Goal: Information Seeking & Learning: Learn about a topic

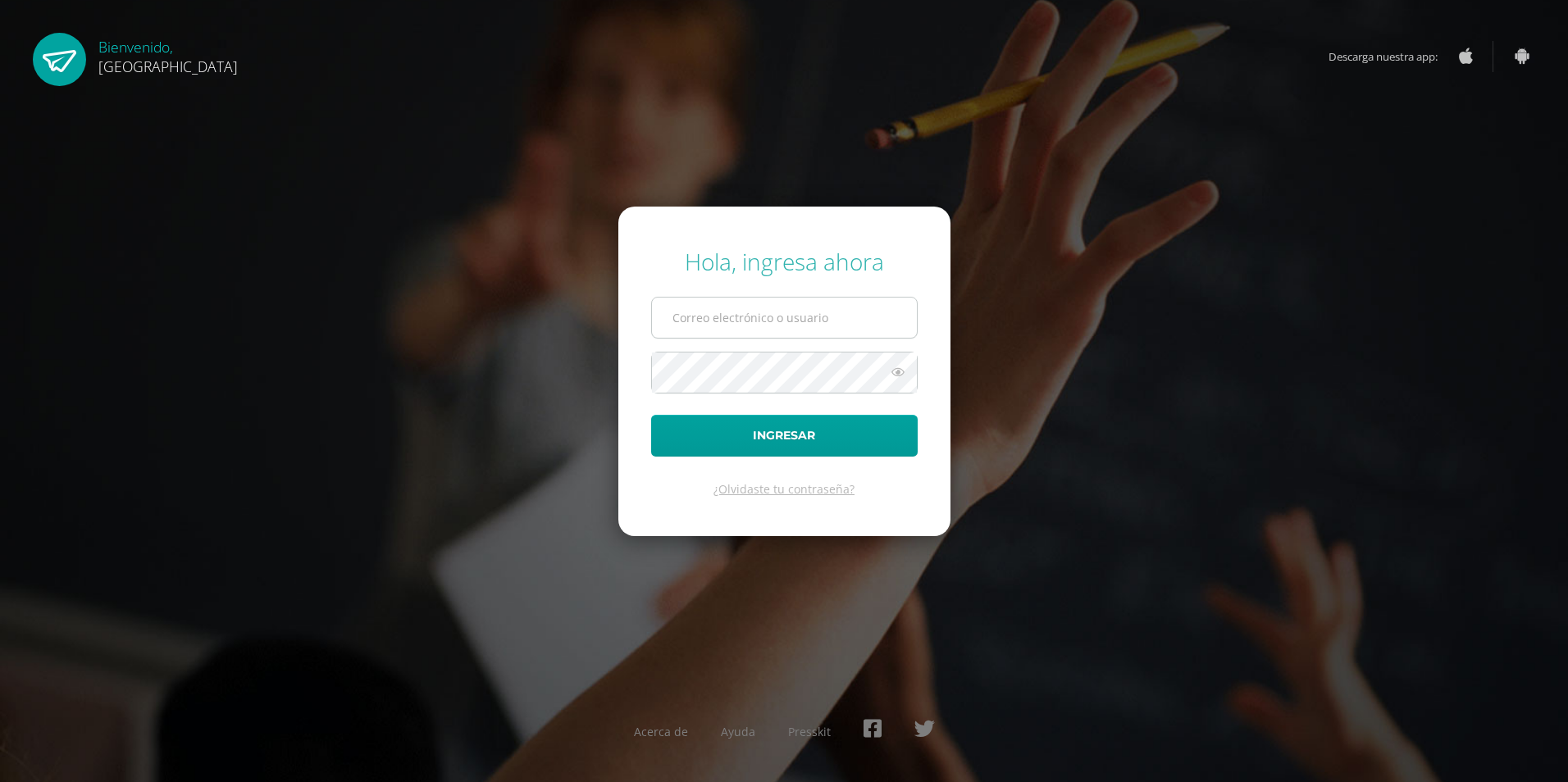
click at [831, 316] on input "text" at bounding box center [785, 317] width 265 height 40
type input "2019266@colegiobelga.edu.gt"
click at [652, 415] on button "Ingresar" at bounding box center [785, 436] width 267 height 42
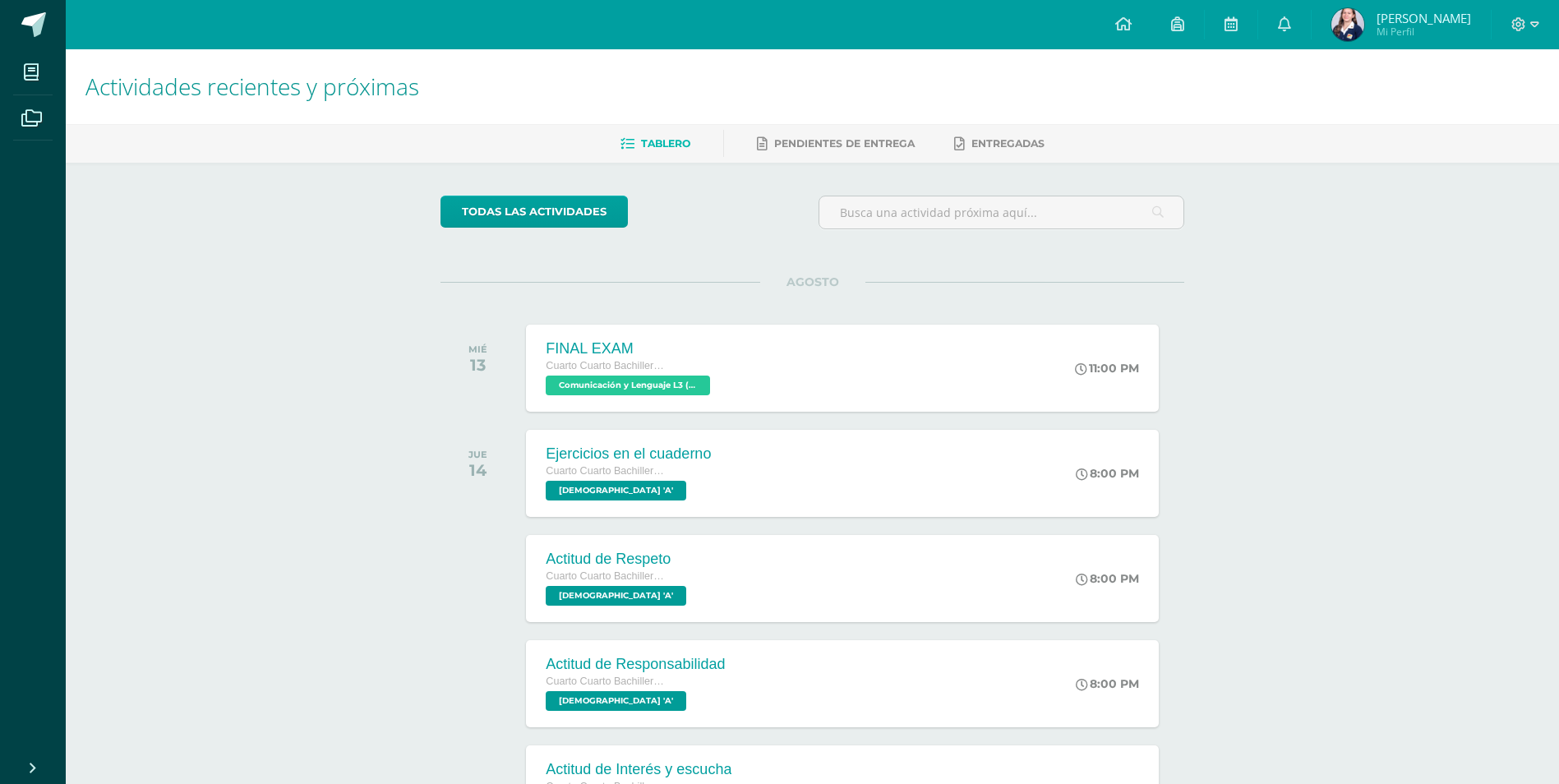
click at [1455, 23] on span "[PERSON_NAME]" at bounding box center [1424, 18] width 94 height 17
click at [1440, 18] on span "[PERSON_NAME]" at bounding box center [1424, 18] width 94 height 17
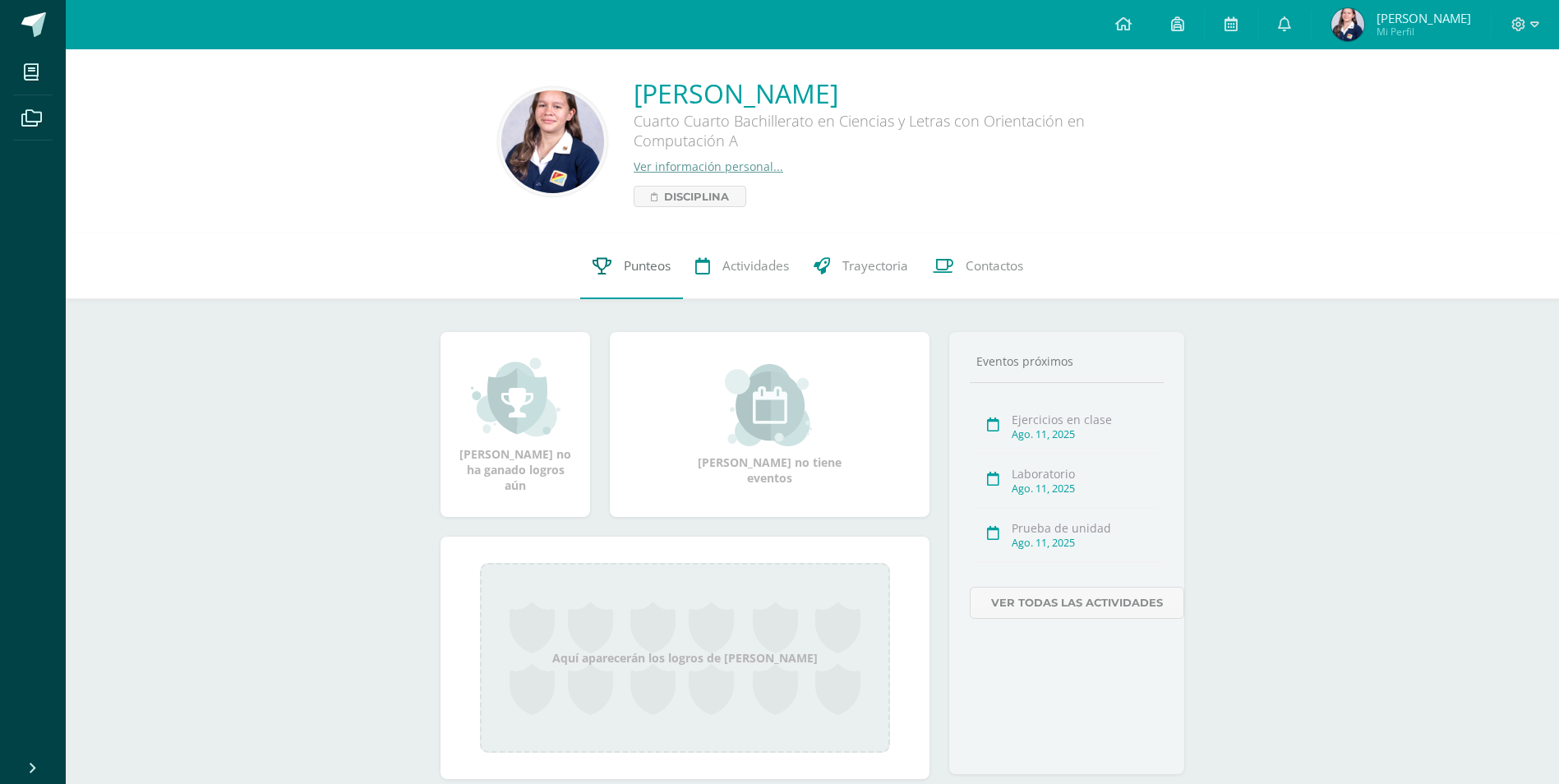
click at [642, 263] on span "Punteos" at bounding box center [647, 266] width 47 height 18
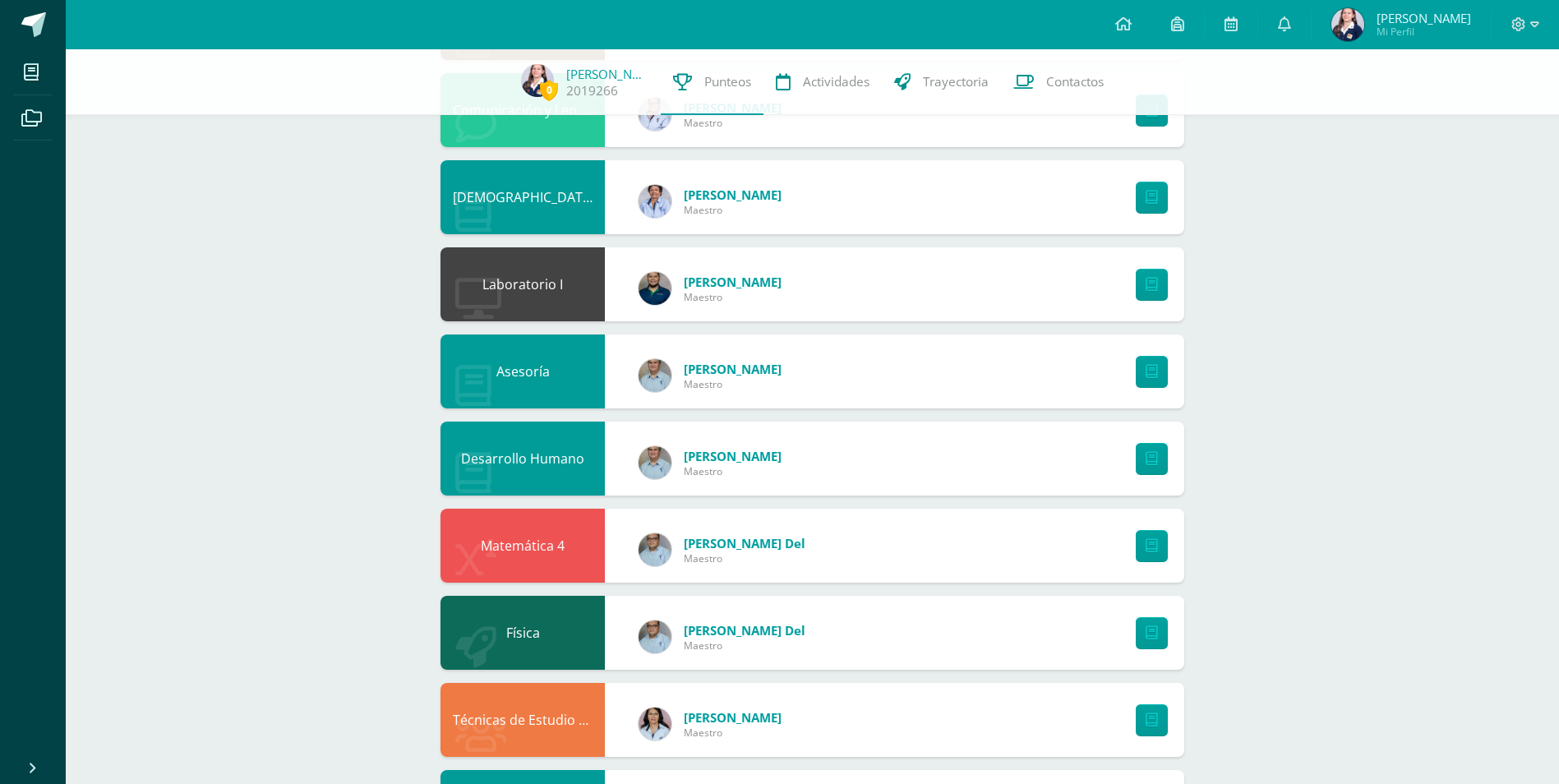
scroll to position [235, 0]
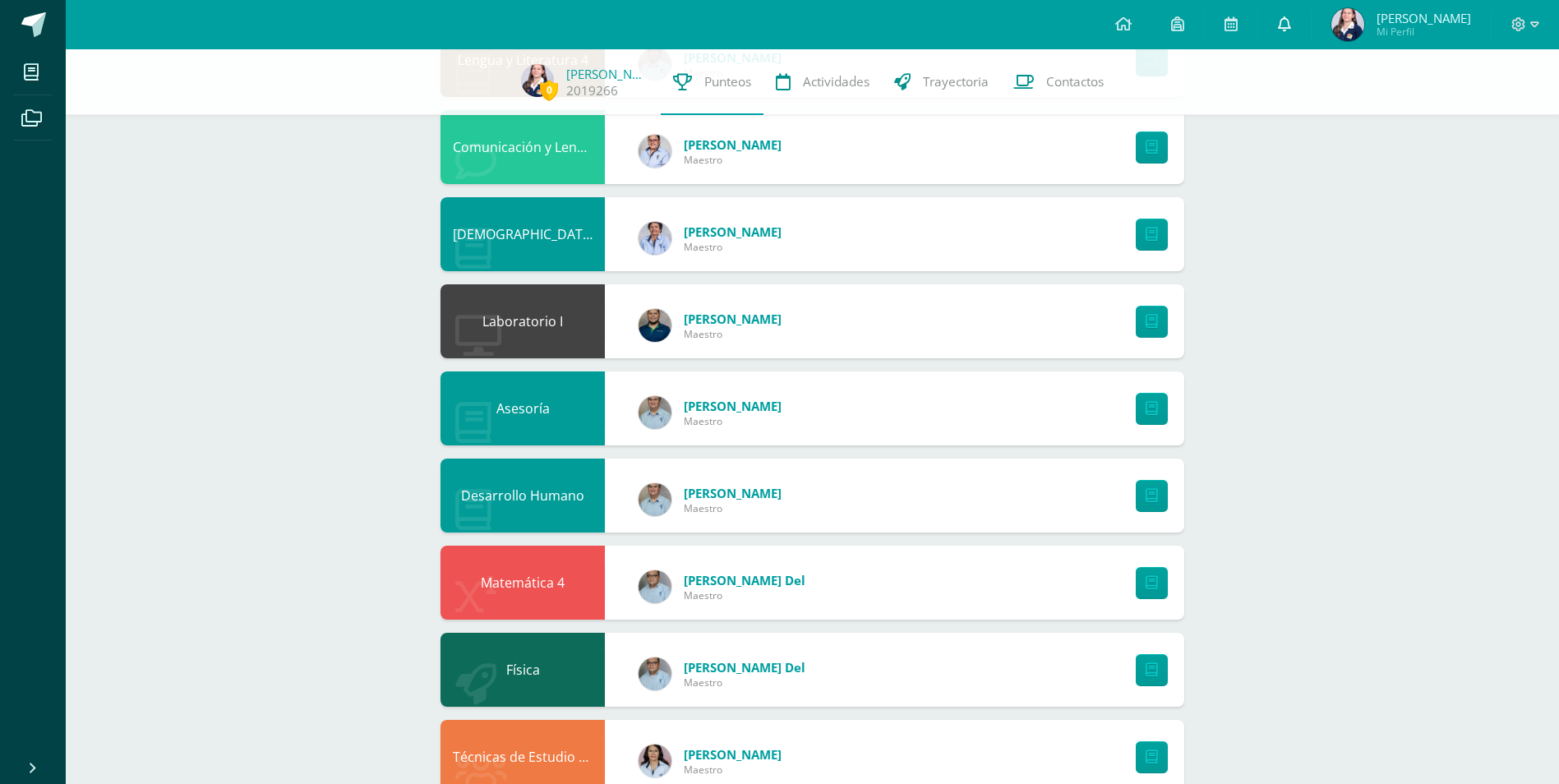
click at [1308, 15] on link at bounding box center [1284, 24] width 53 height 49
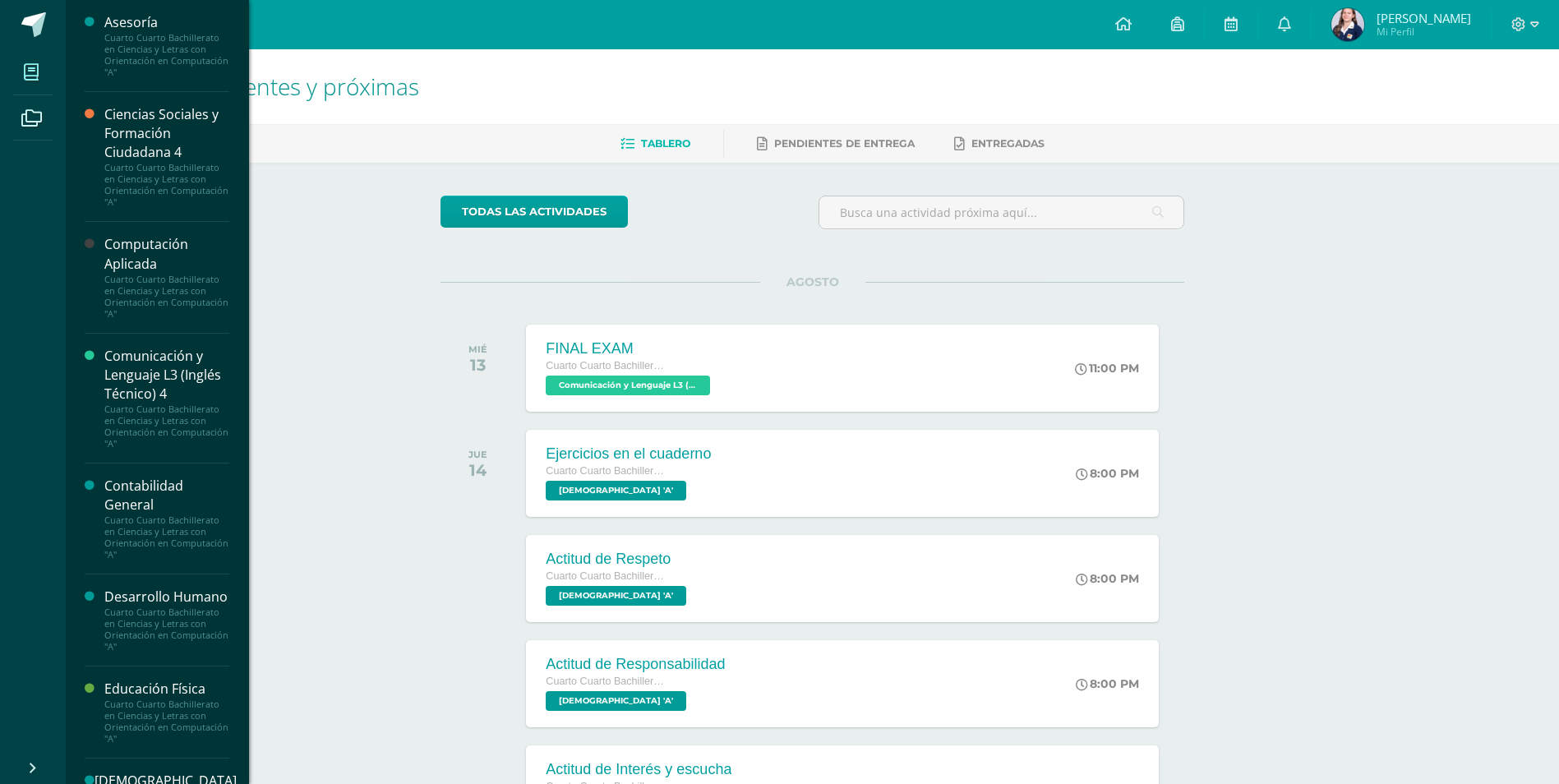
click at [22, 73] on span at bounding box center [32, 72] width 37 height 37
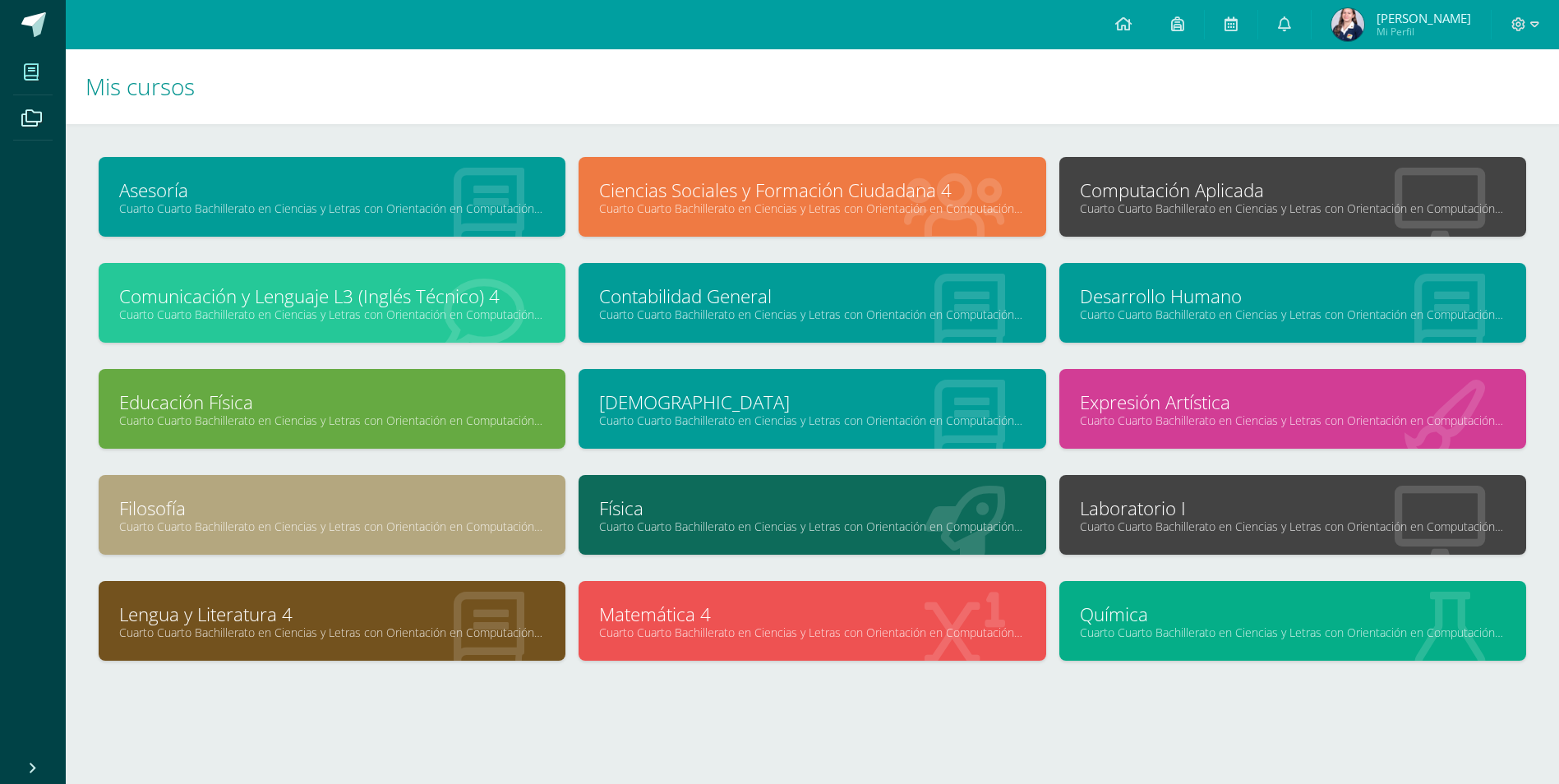
click at [1289, 169] on div "Computación Aplicada Cuarto Cuarto Bachillerato en Ciencias y Letras con Orient…" at bounding box center [1293, 196] width 467 height 79
click at [1296, 192] on link "Computación Aplicada" at bounding box center [1293, 190] width 426 height 26
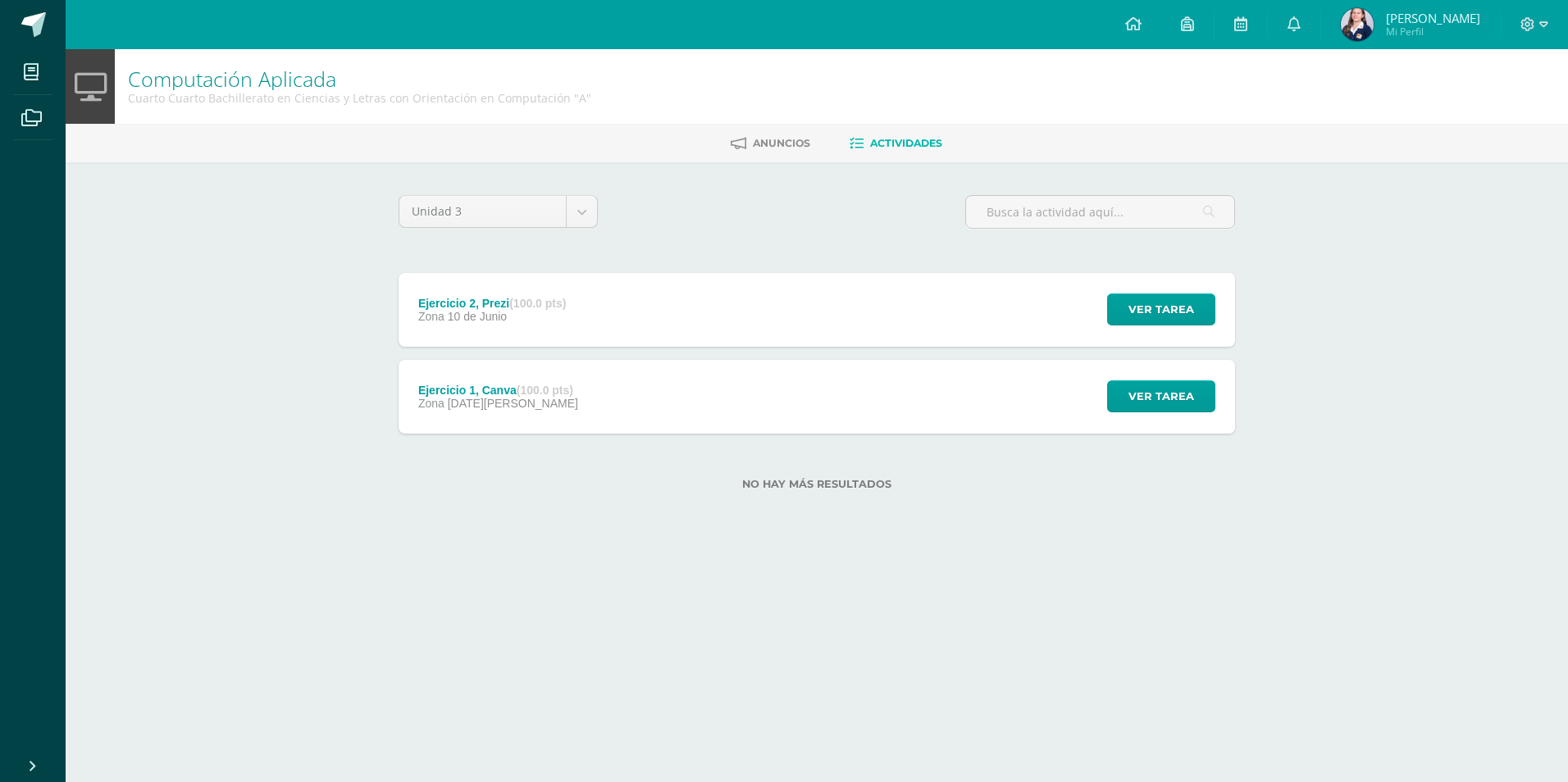
click at [652, 291] on div "Ejercicio 2, Prezi (100.0 pts) Zona 10 de Junio Ver tarea Ejercicio 2, Prezi Co…" at bounding box center [816, 310] width 836 height 74
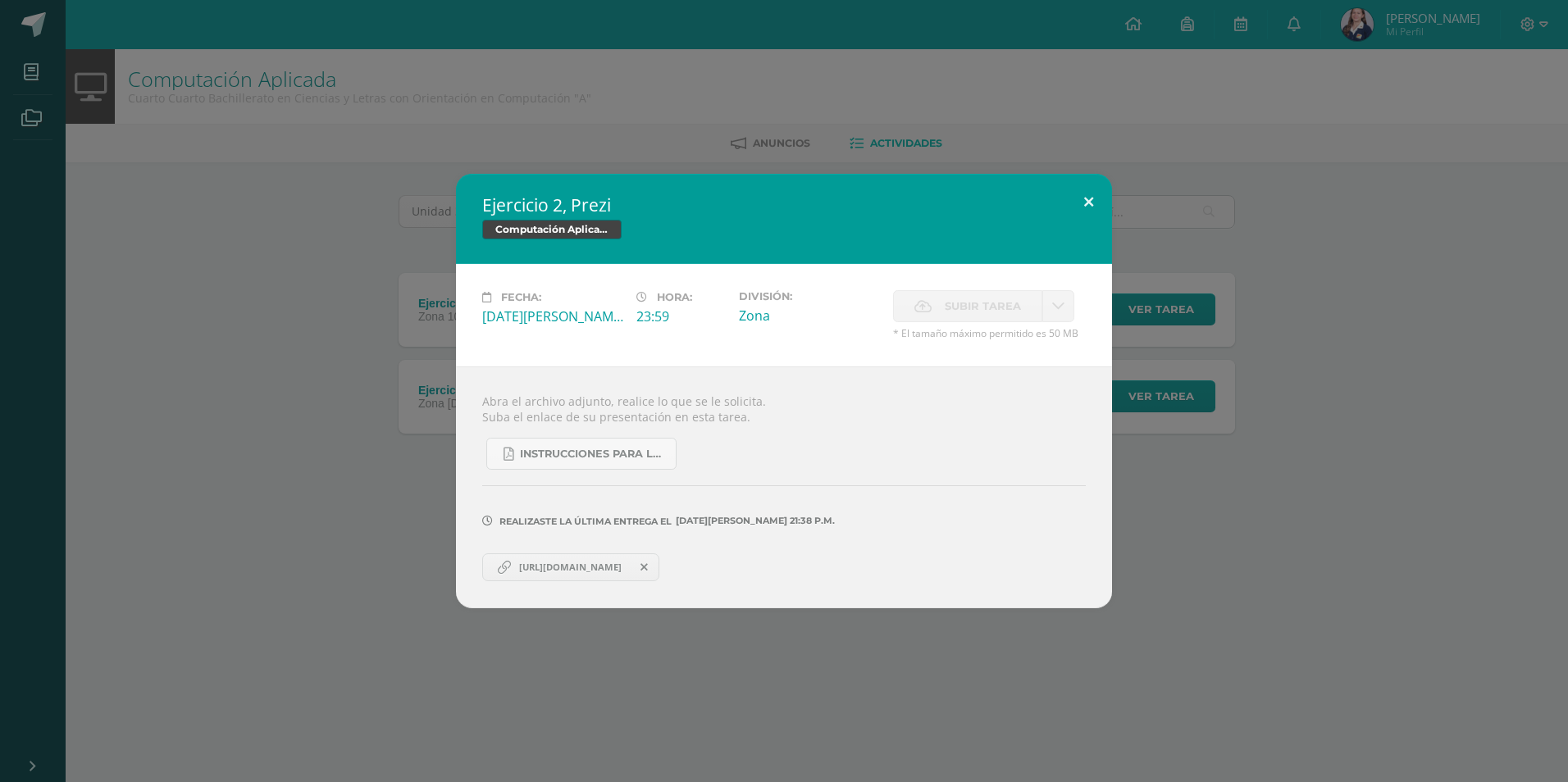
click at [1092, 199] on button at bounding box center [1089, 202] width 47 height 56
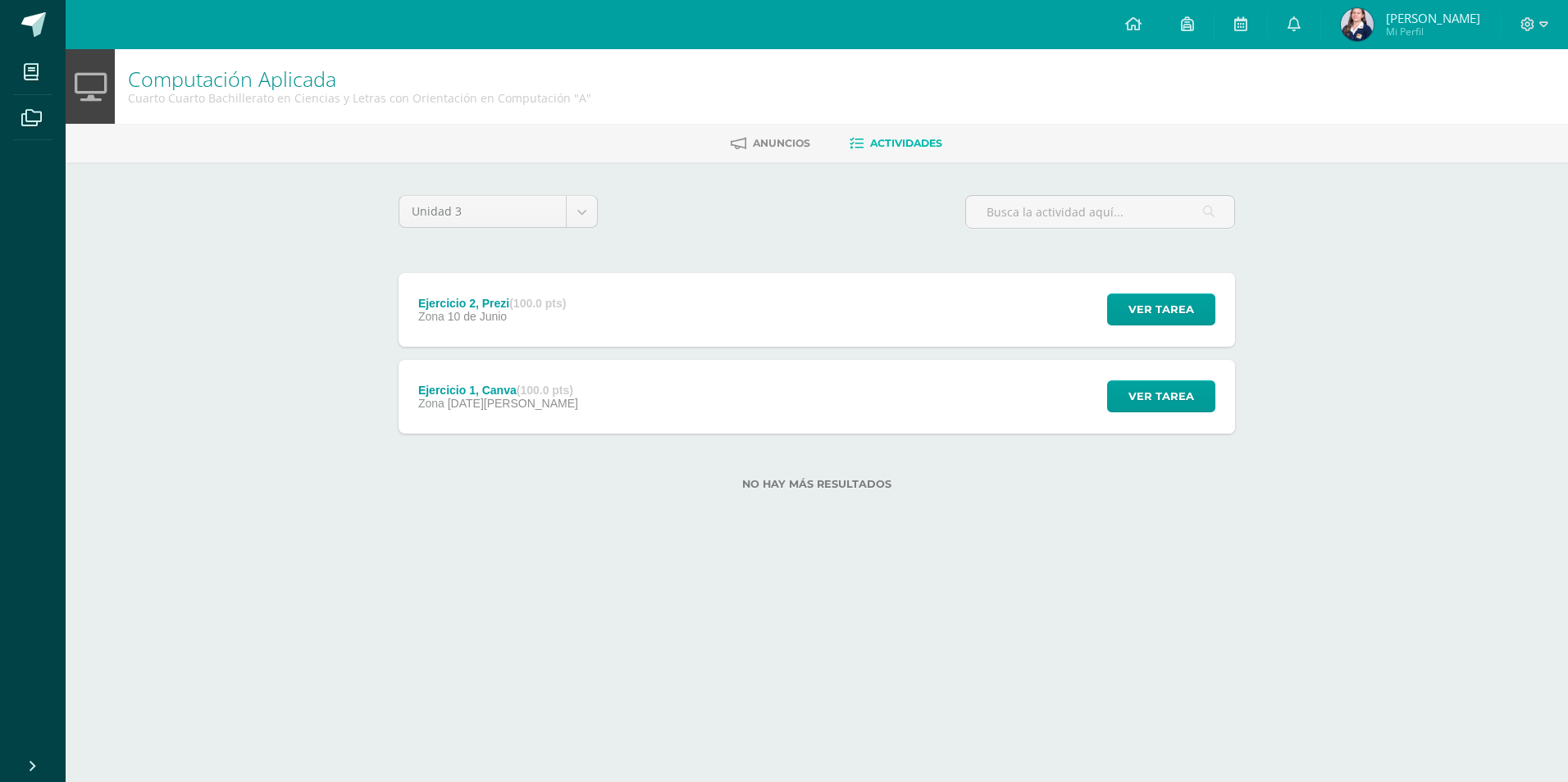
click at [618, 375] on div "Ejercicio 1, Canva (100.0 pts) Zona 03 de Junio Ver tarea Ejercicio 1, Canva Co…" at bounding box center [816, 396] width 836 height 74
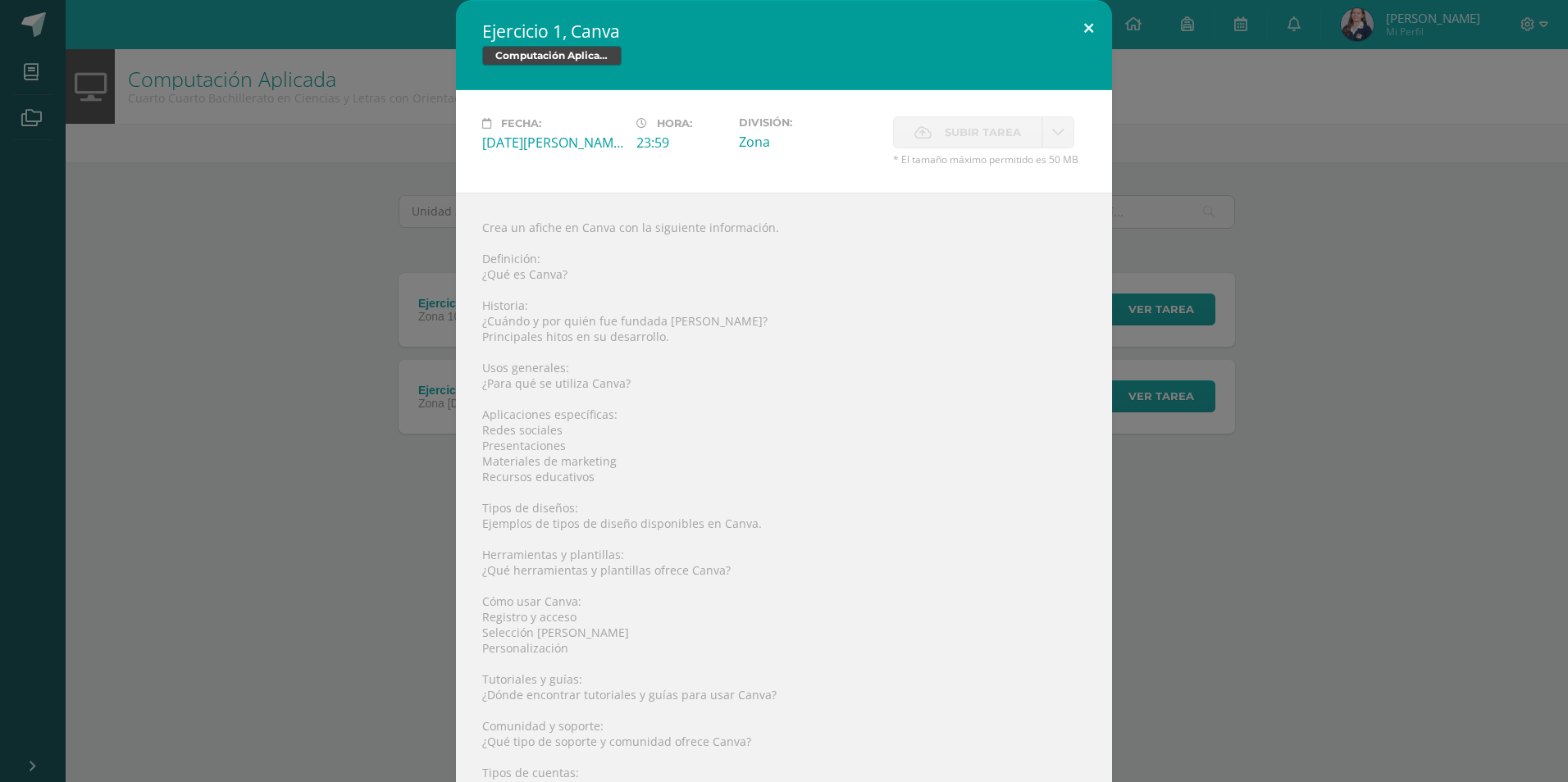
click at [1077, 26] on button at bounding box center [1089, 27] width 47 height 56
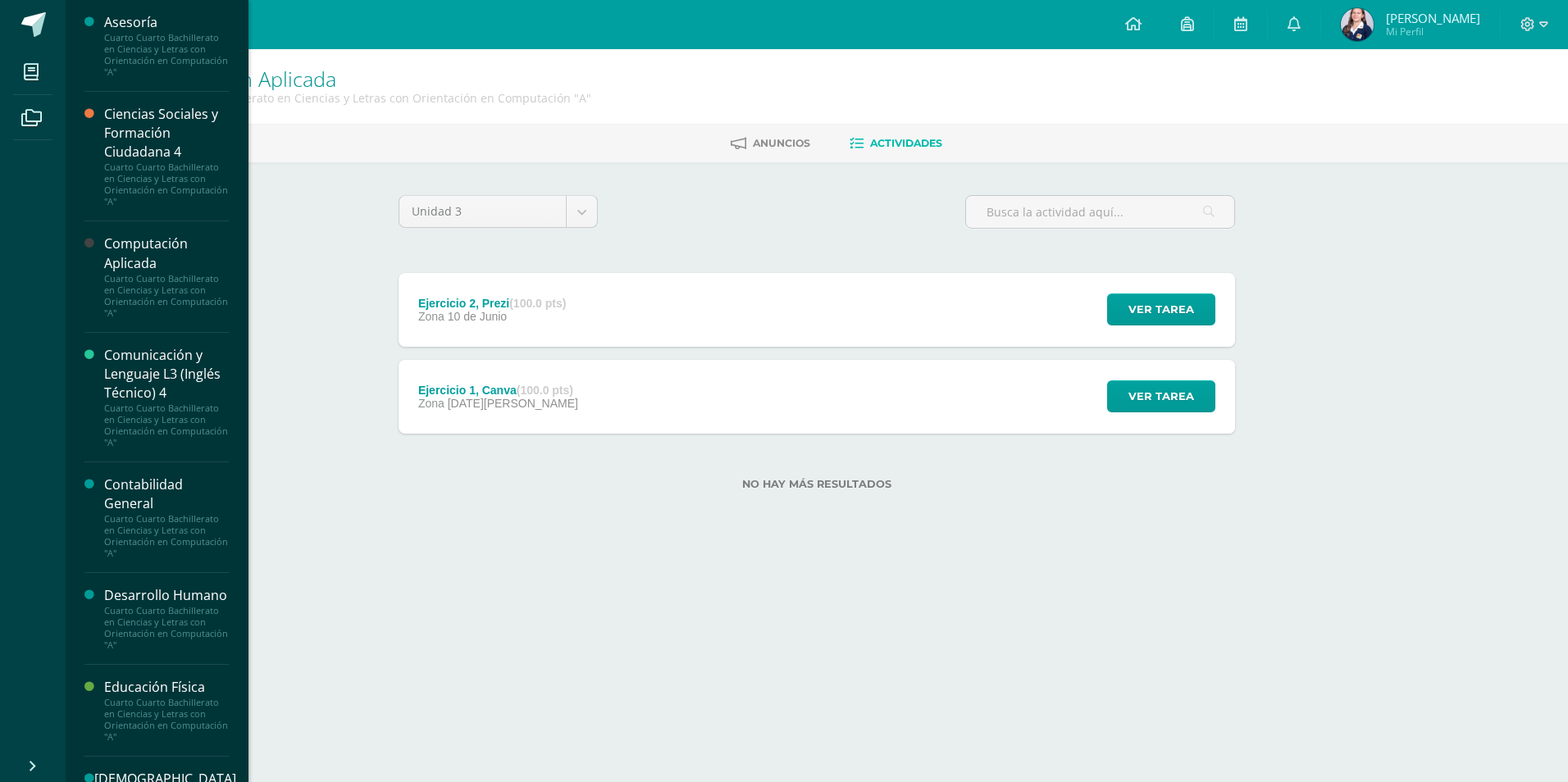
click at [12, 68] on li "Mis cursos" at bounding box center [32, 72] width 66 height 46
click at [37, 64] on icon at bounding box center [32, 72] width 15 height 17
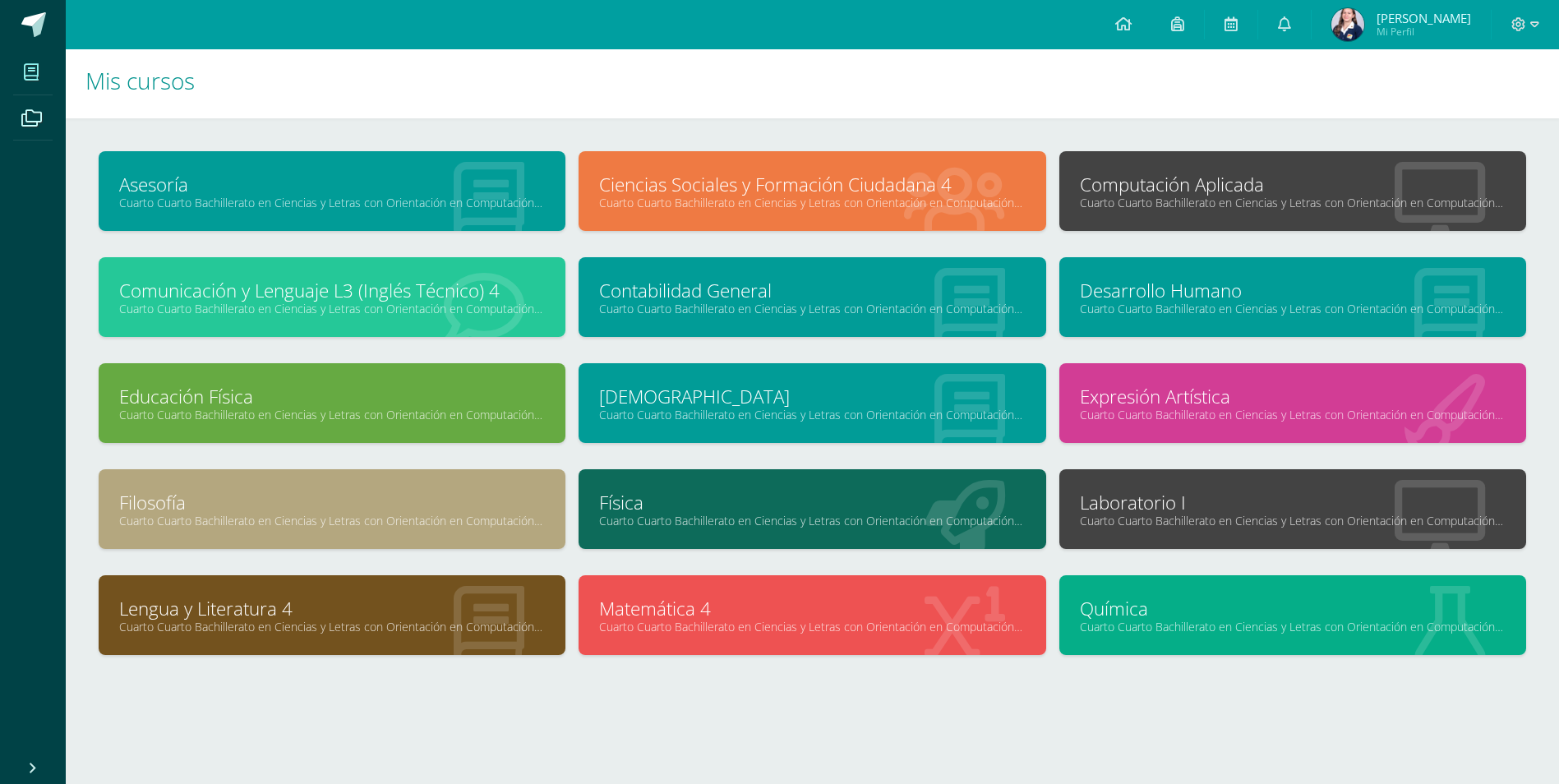
scroll to position [7, 0]
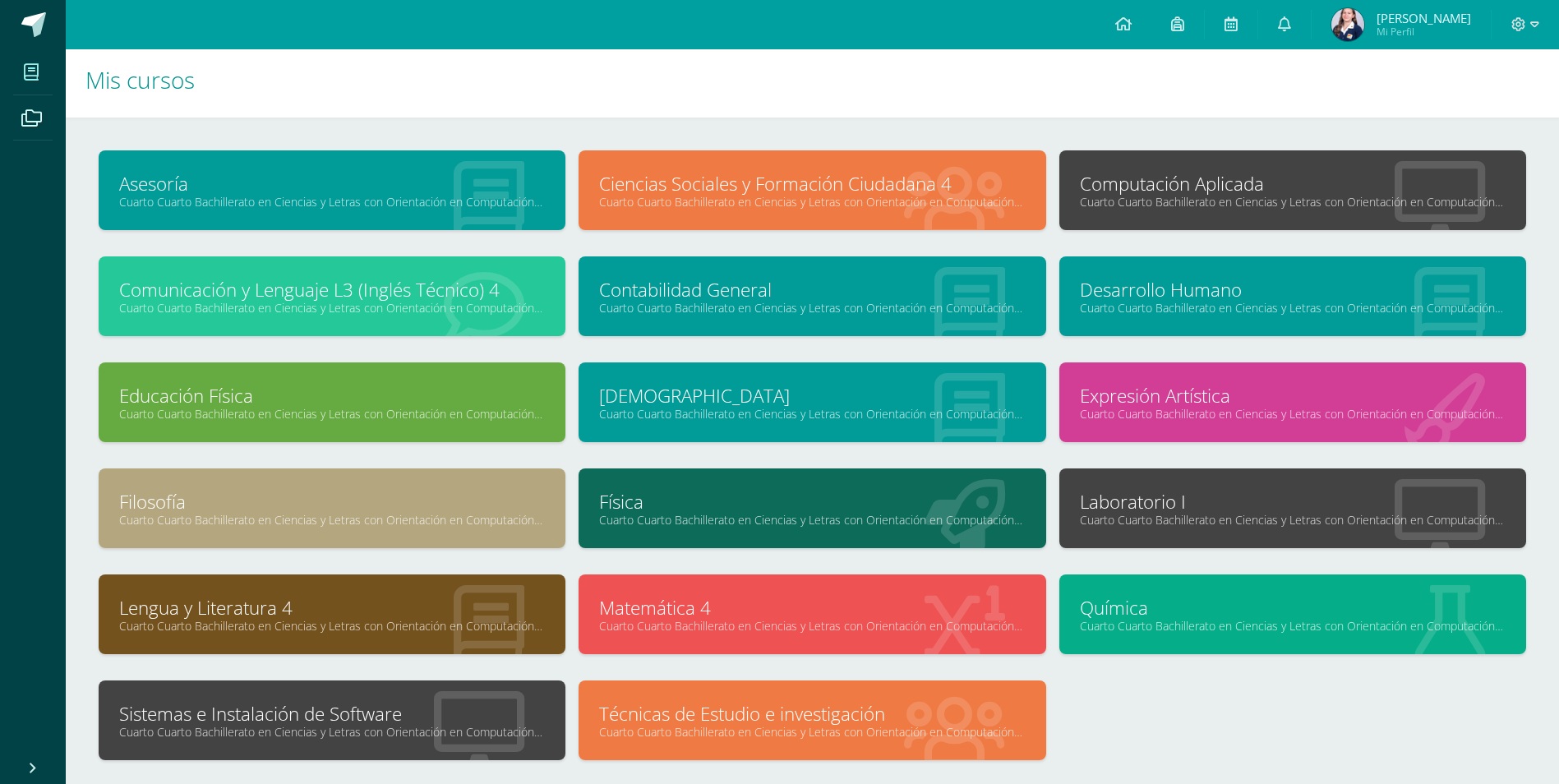
click at [1303, 499] on link "Laboratorio I" at bounding box center [1293, 502] width 426 height 26
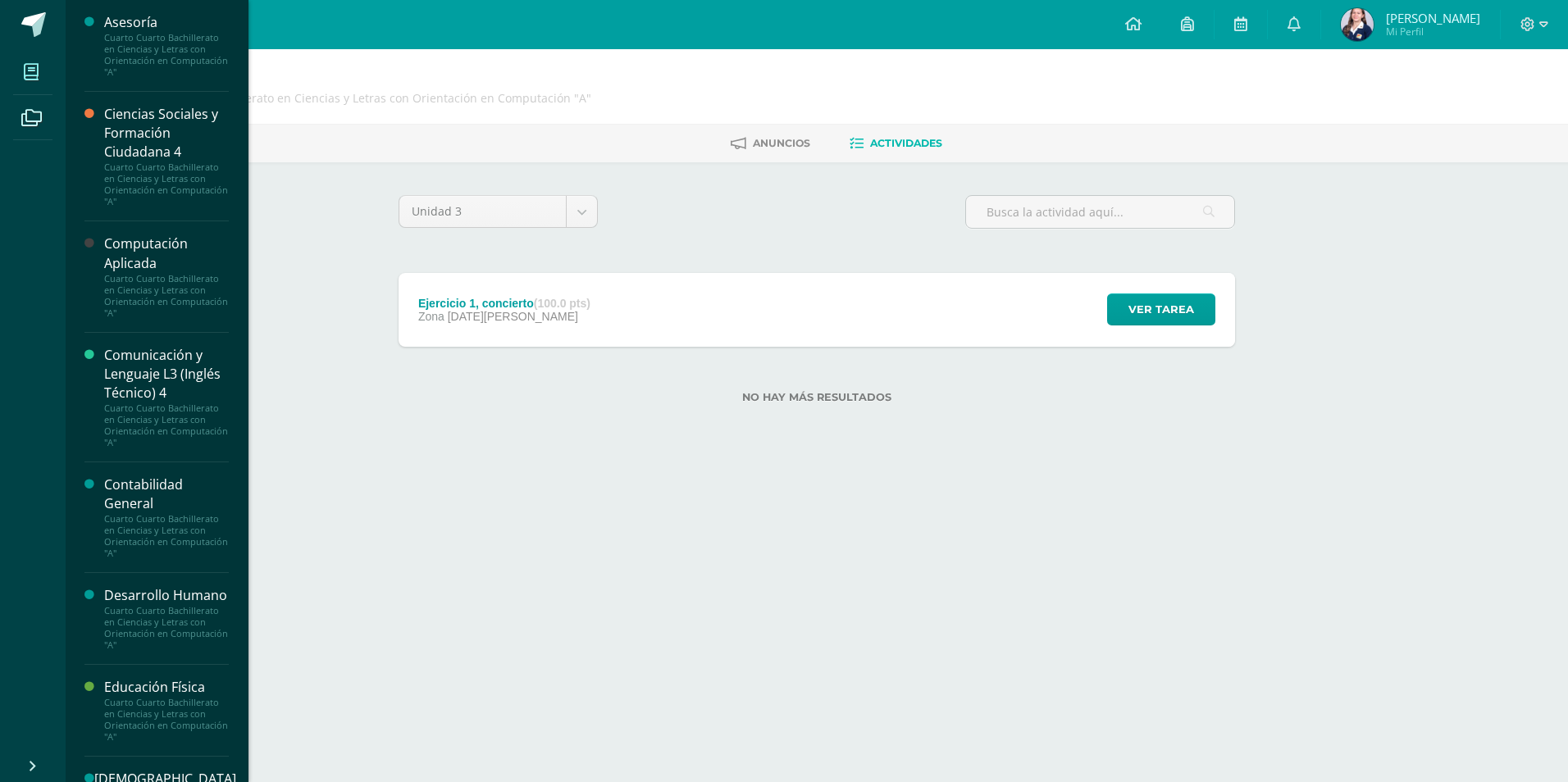
click at [28, 64] on icon at bounding box center [32, 72] width 15 height 17
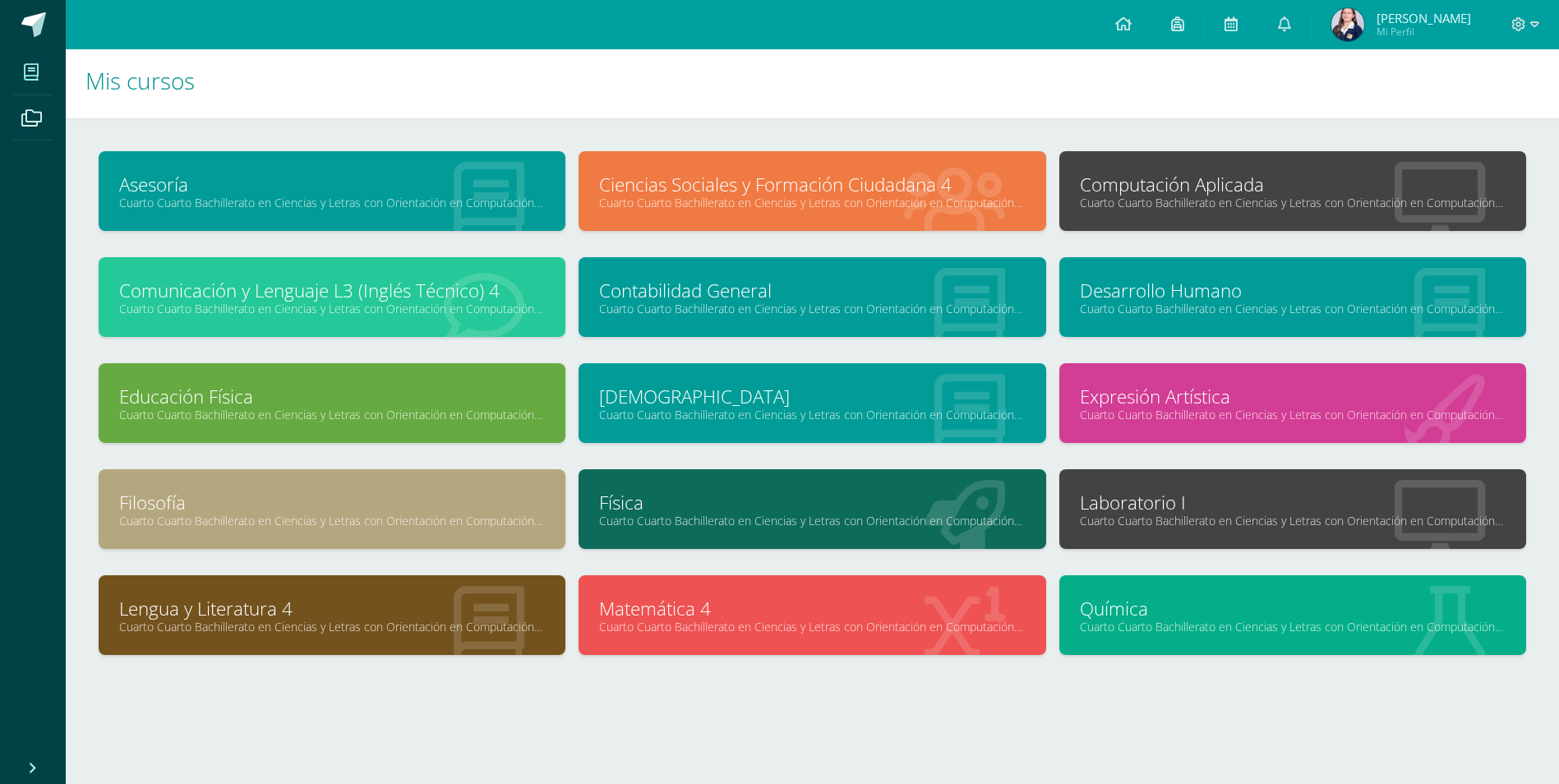
scroll to position [7, 0]
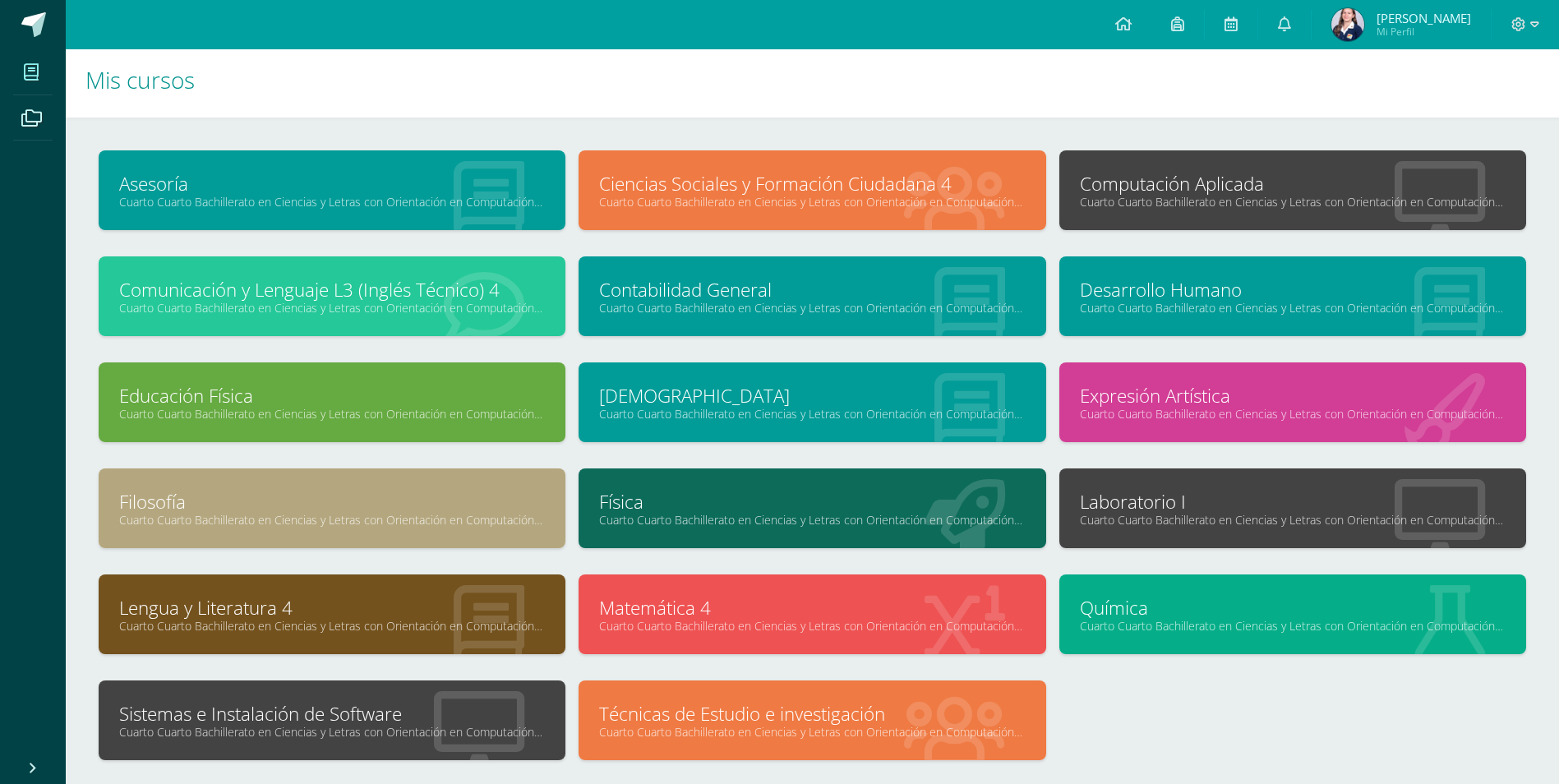
click at [263, 702] on link "Sistemas e Instalación de Software" at bounding box center [332, 714] width 426 height 26
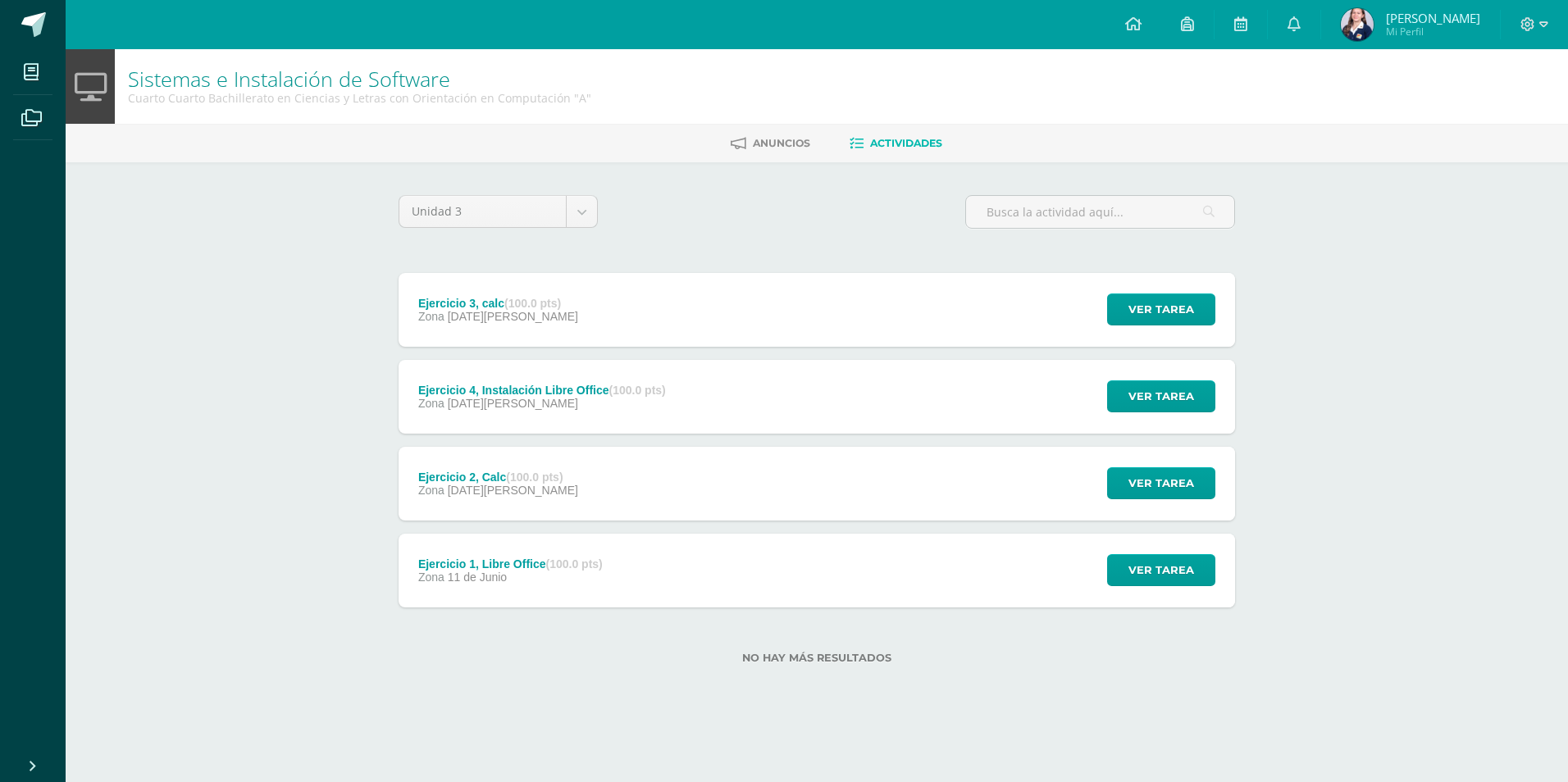
click at [582, 559] on strong "(100.0 pts)" at bounding box center [575, 564] width 57 height 13
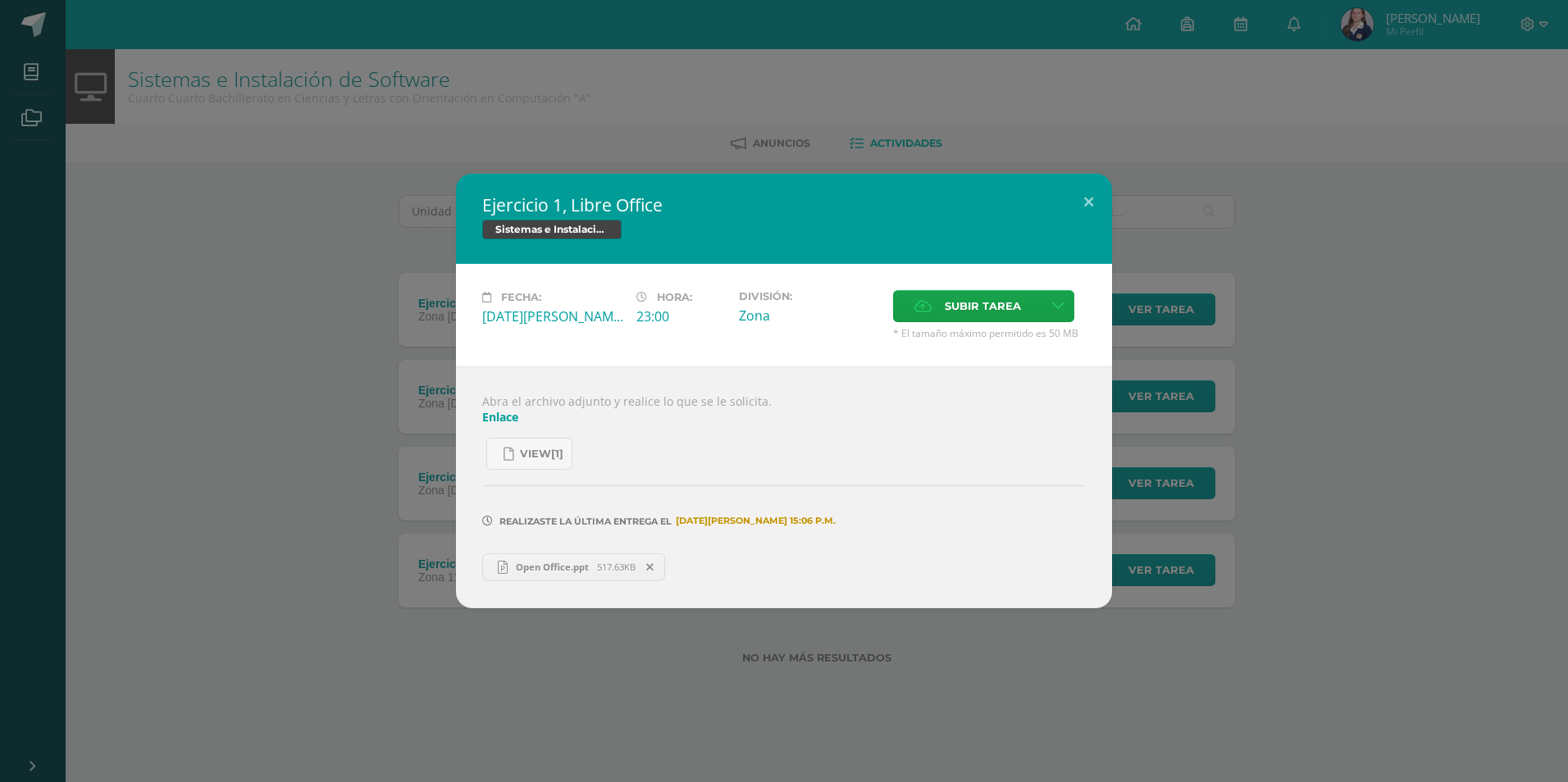
click at [1398, 298] on div "Ejercicio 1, Libre Office Sistemas e Instalación de Software Fecha: [DATE][PERS…" at bounding box center [784, 391] width 1555 height 434
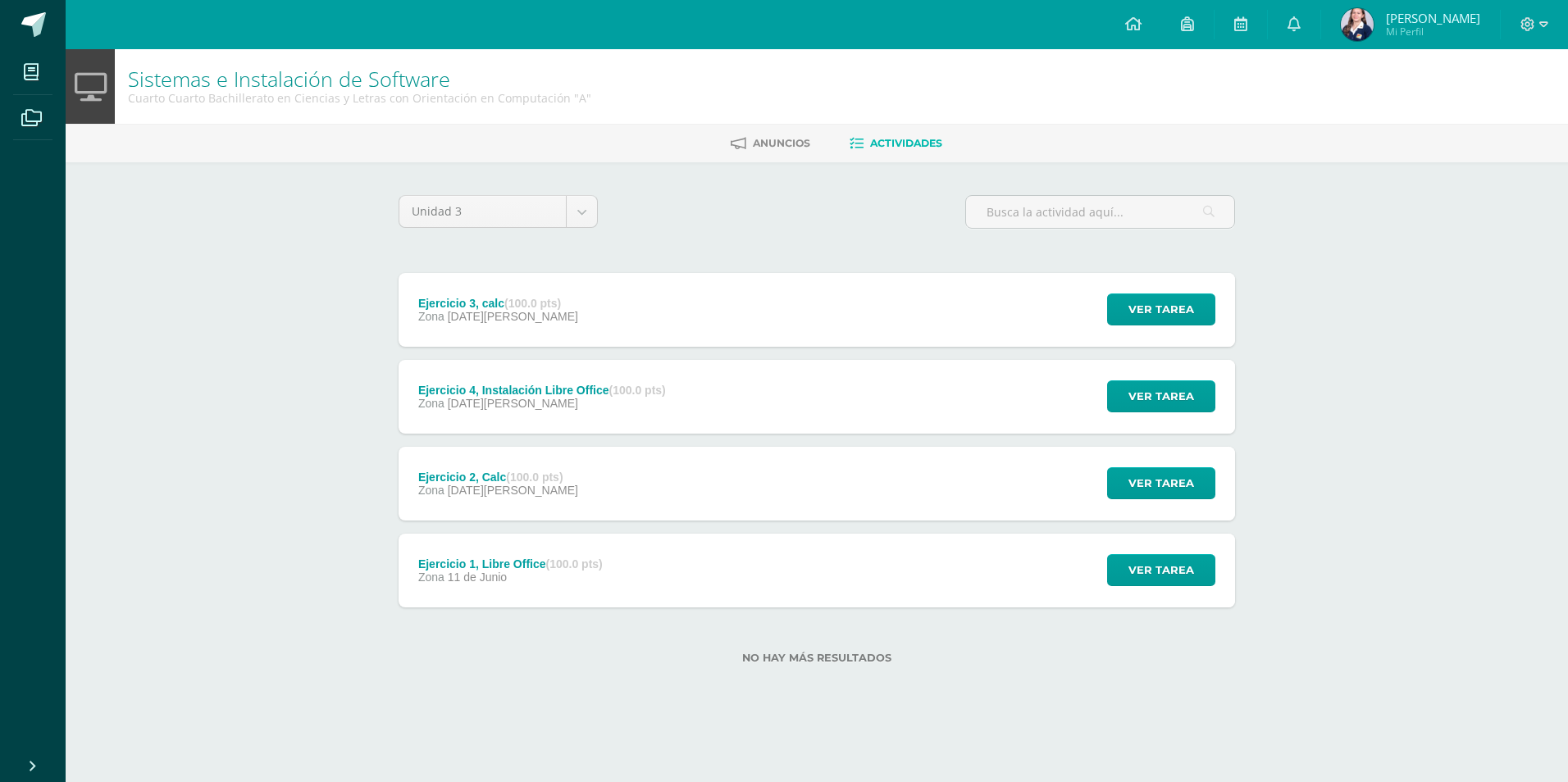
click at [681, 473] on div "Ejercicio 2, Calc (100.0 pts) Zona 30 de Julio Ver tarea Ejercicio 2, Calc Sist…" at bounding box center [816, 483] width 836 height 74
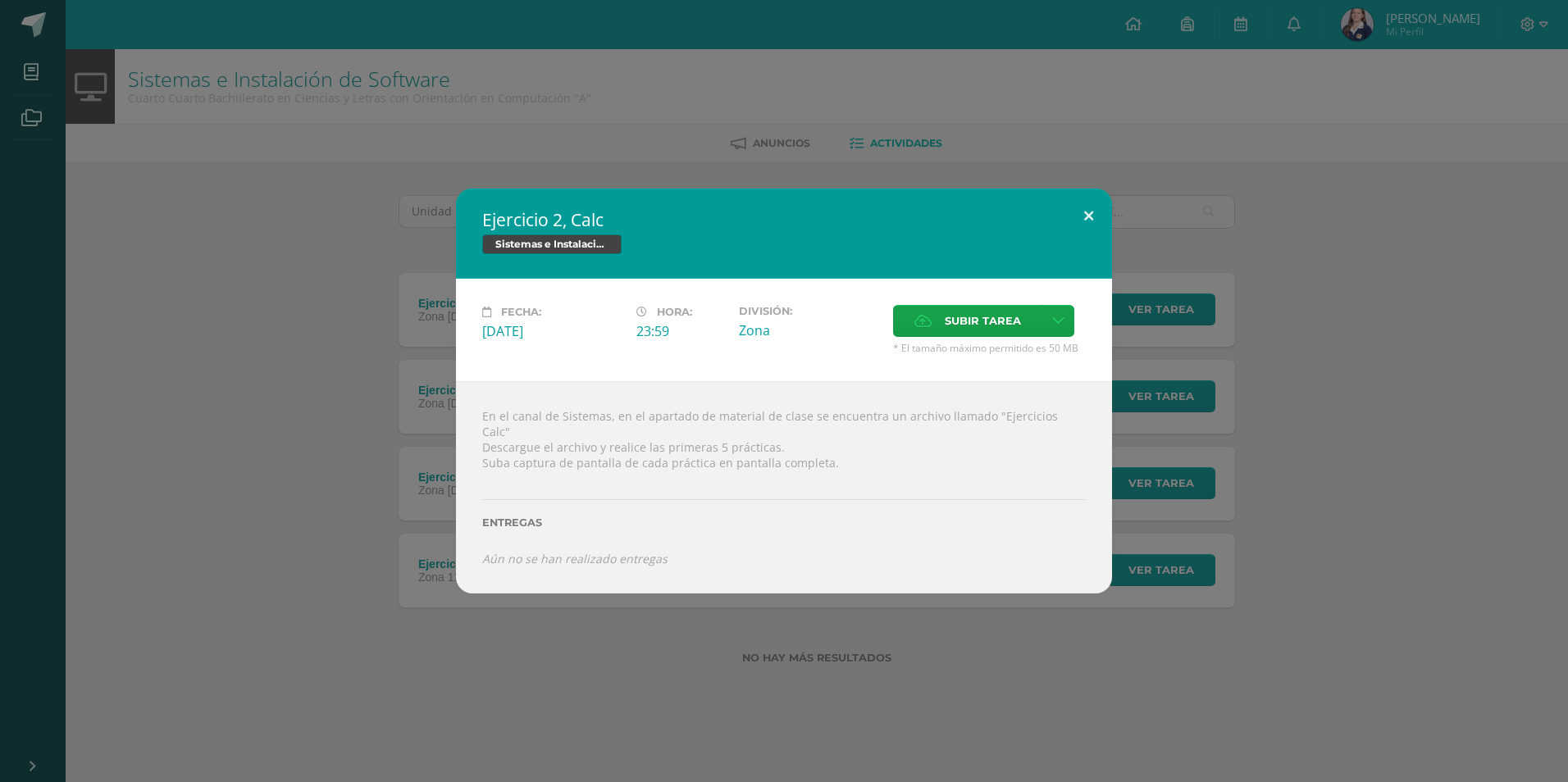
click at [1093, 225] on button at bounding box center [1089, 216] width 47 height 56
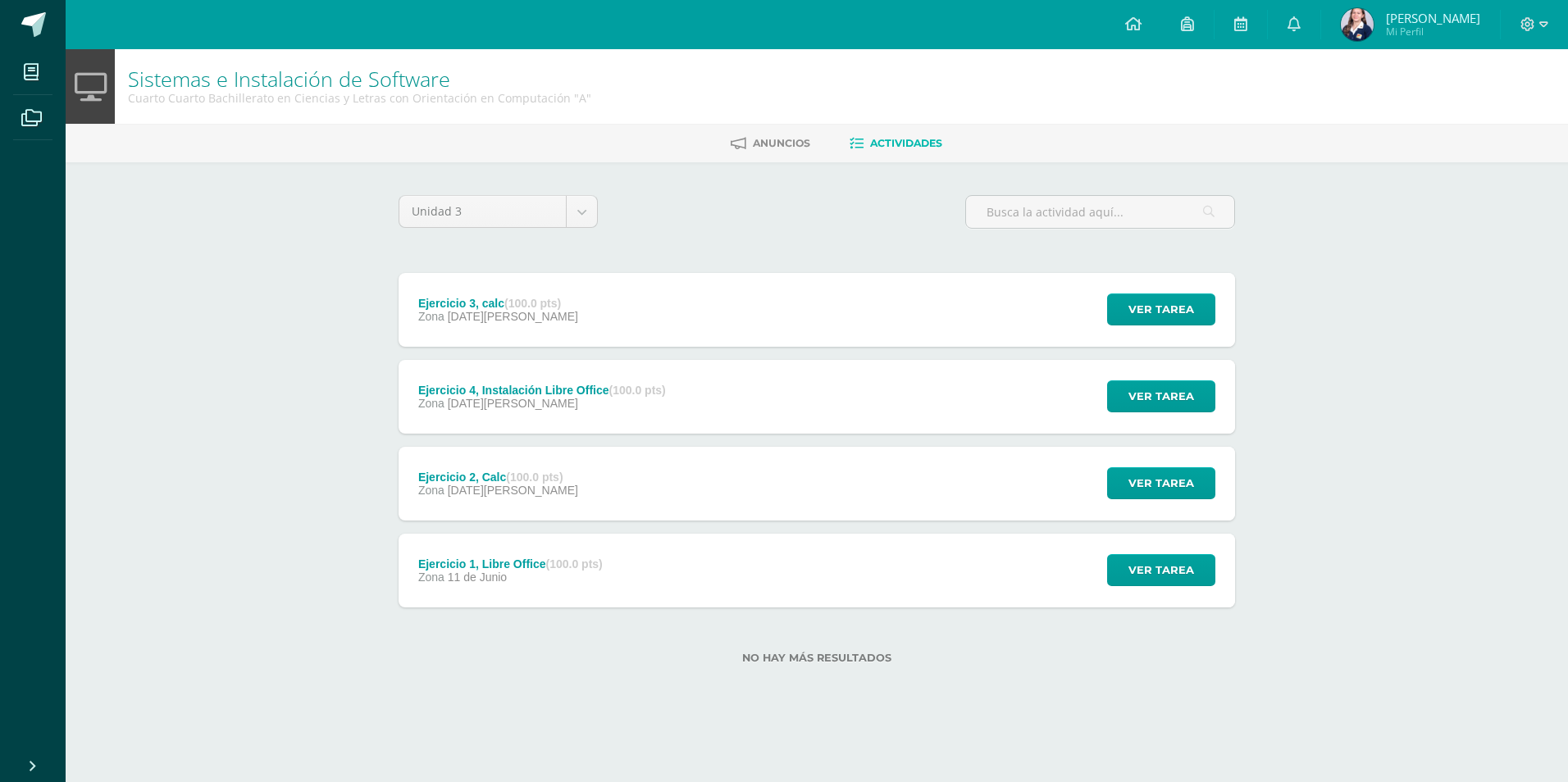
click at [622, 406] on div "Zona 06 de Agosto" at bounding box center [542, 403] width 247 height 13
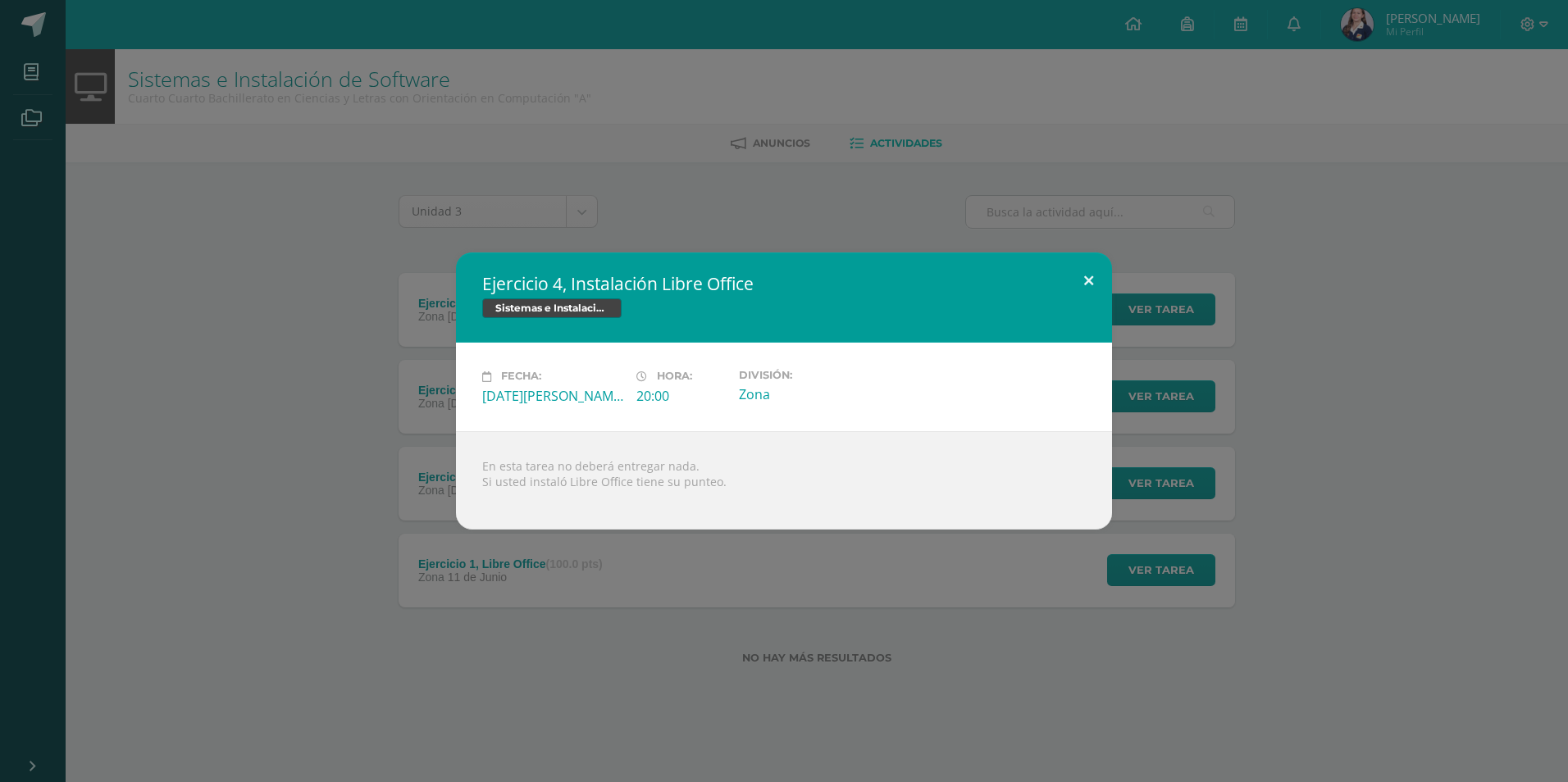
click at [1096, 281] on button at bounding box center [1089, 280] width 47 height 56
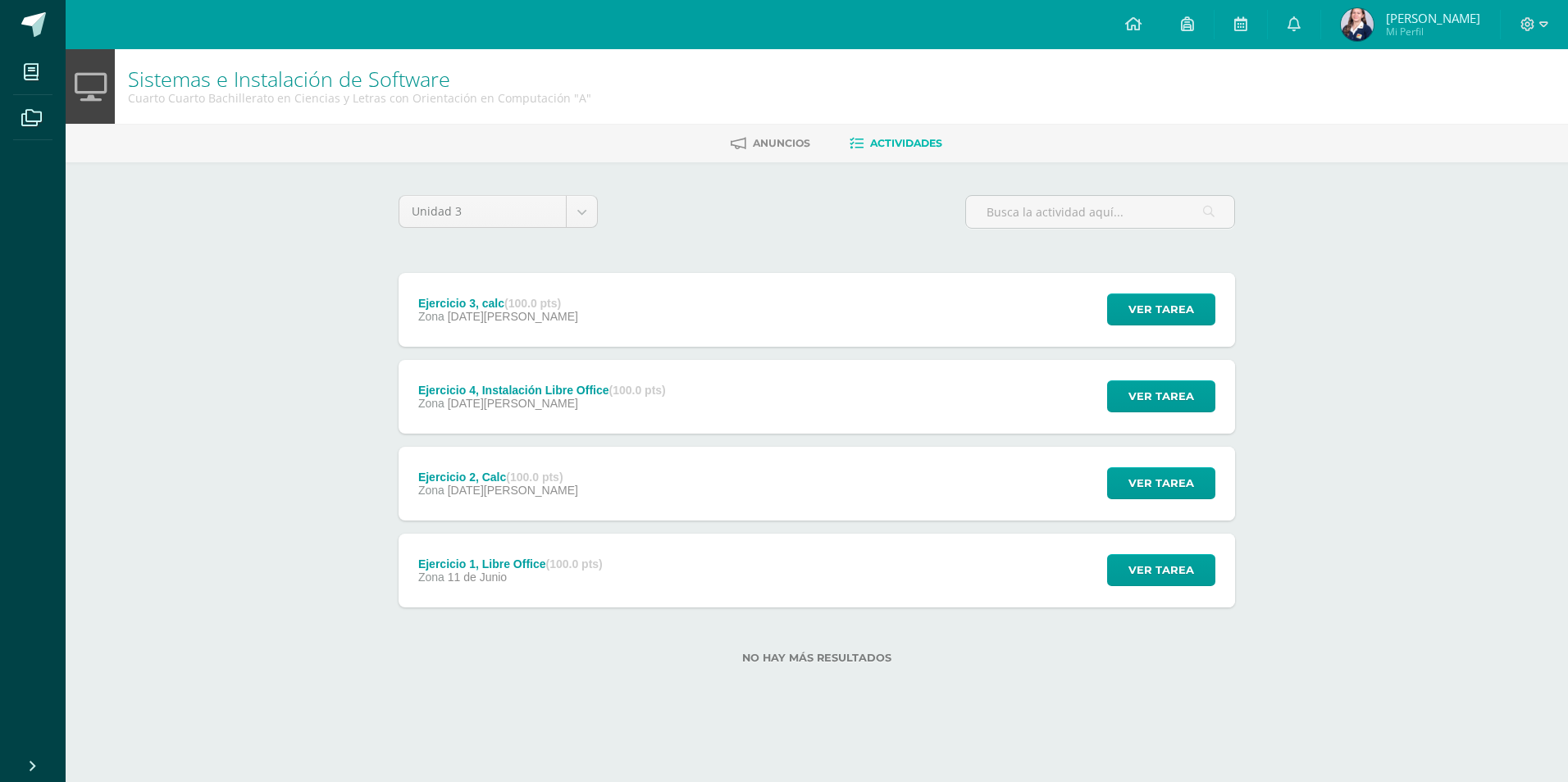
click at [526, 326] on div "Ejercicio 3, calc (100.0 pts) Zona 06 de Agosto" at bounding box center [497, 310] width 199 height 74
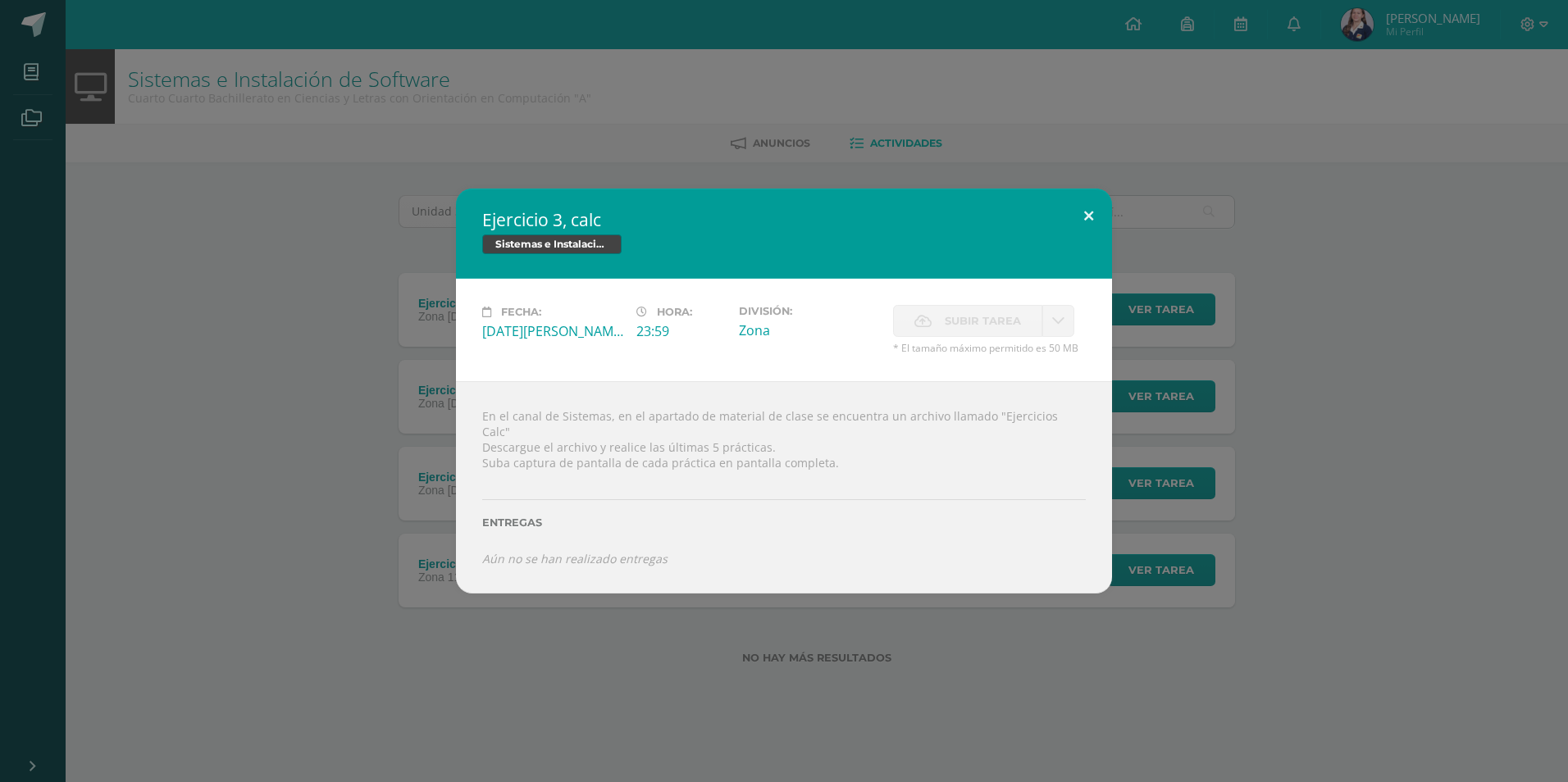
click at [1080, 222] on button at bounding box center [1089, 216] width 47 height 56
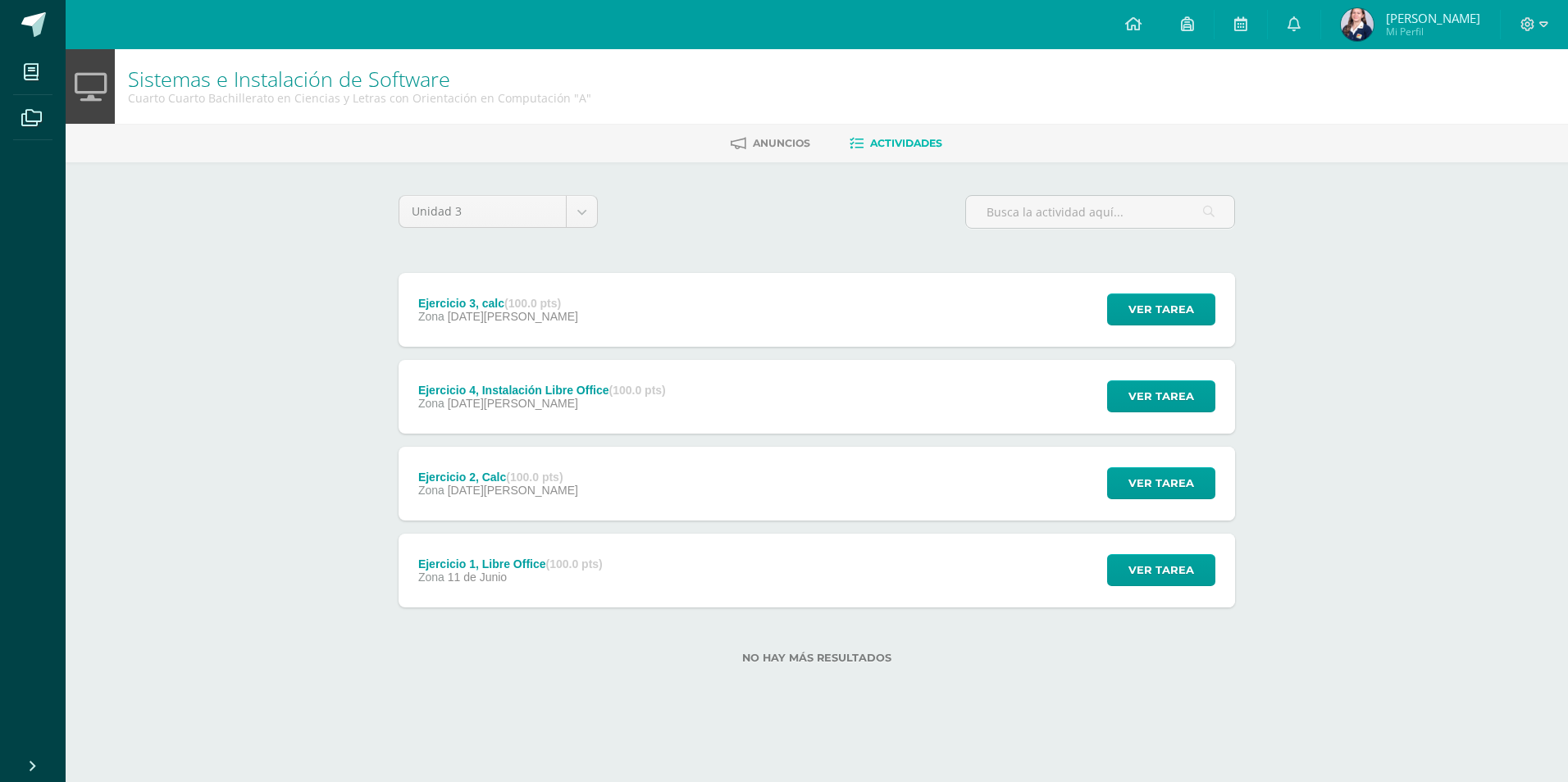
click at [568, 477] on div "Ejercicio 2, Calc (100.0 pts) Zona 30 de Julio" at bounding box center [497, 483] width 199 height 74
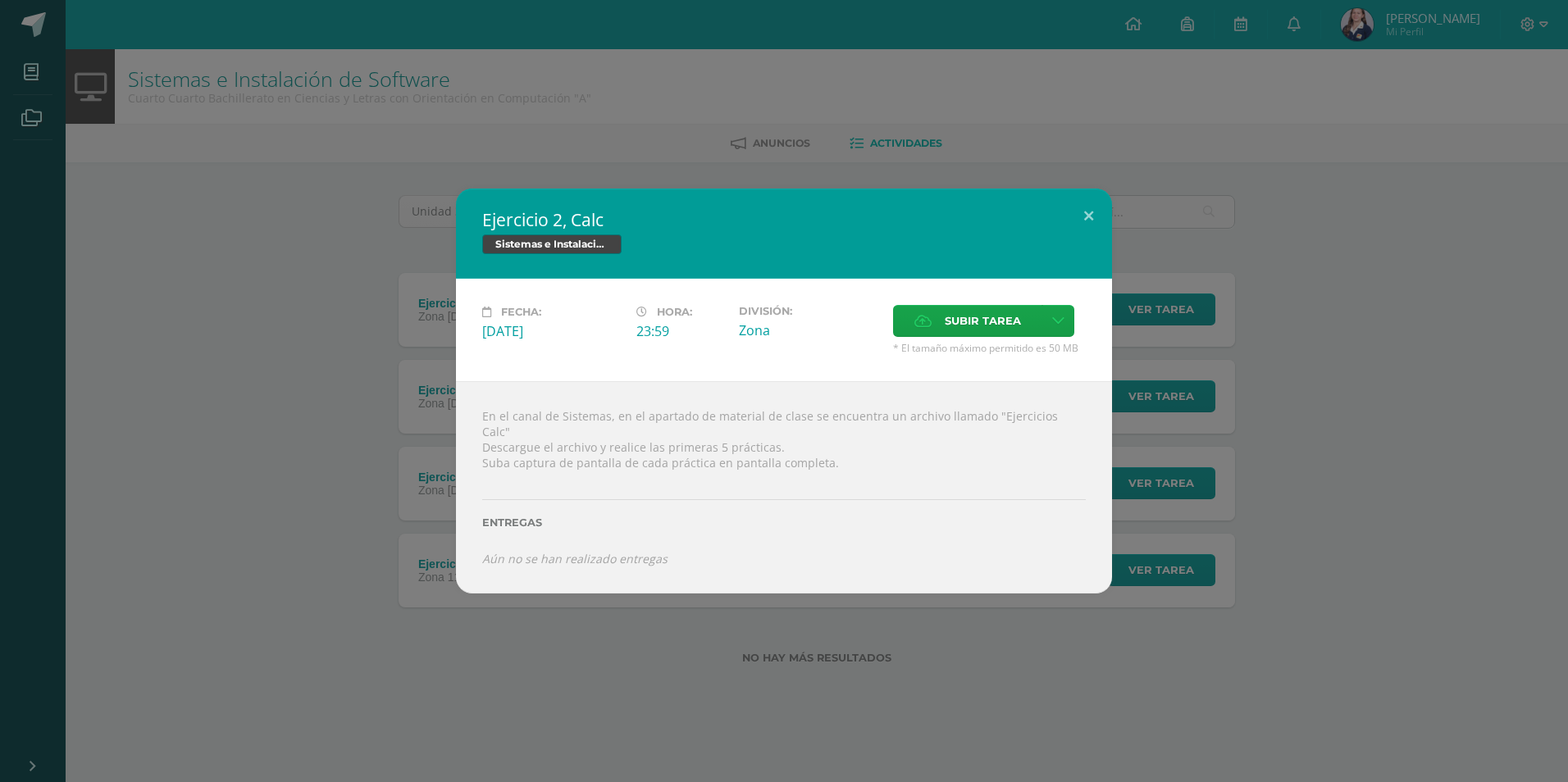
click at [1338, 587] on div "Ejercicio 2, Calc Sistemas e Instalación de Software Fecha: Miércoles 30 de Jul…" at bounding box center [784, 391] width 1568 height 782
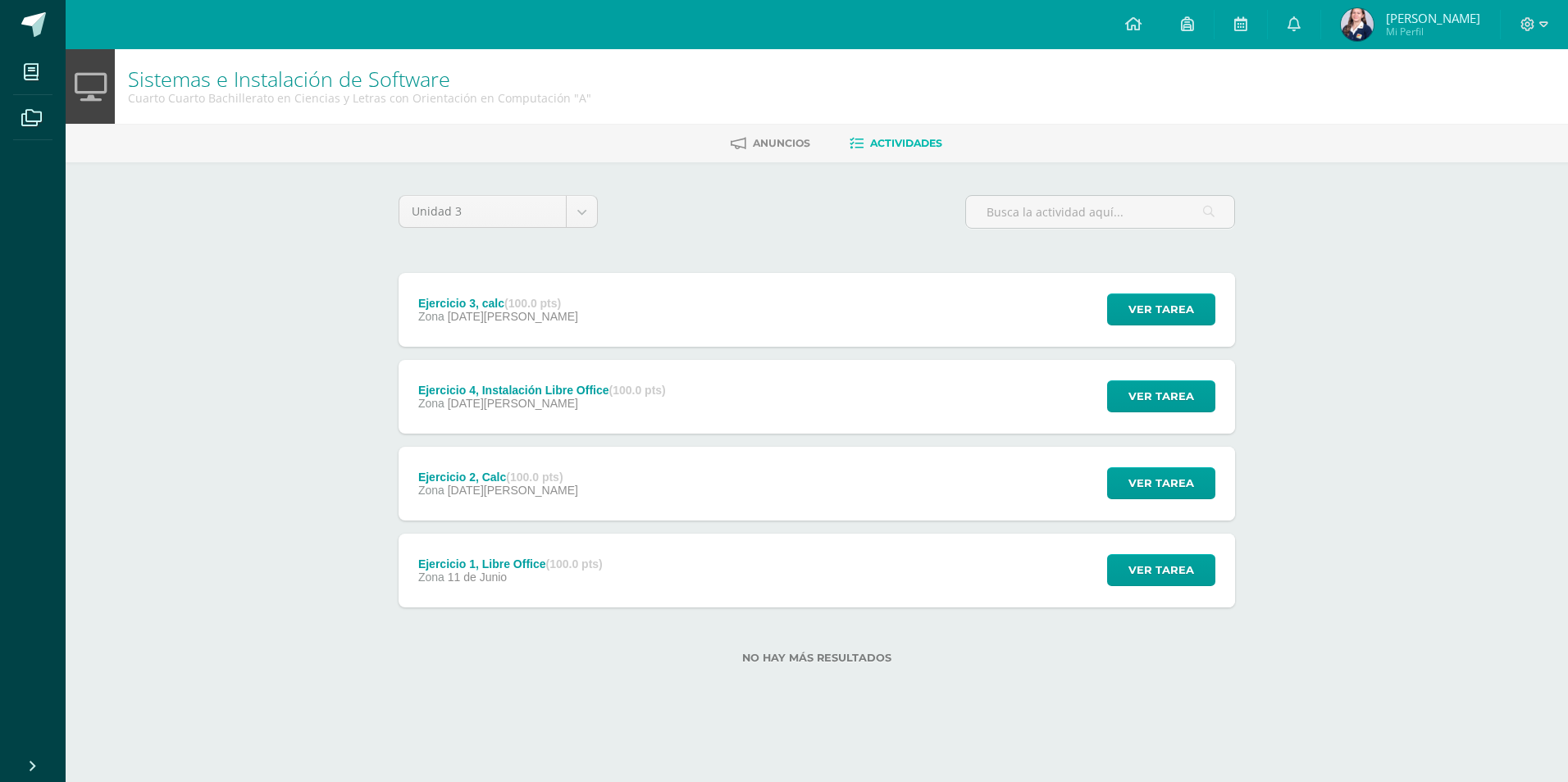
click at [558, 315] on div "Zona 06 de Agosto" at bounding box center [498, 316] width 160 height 13
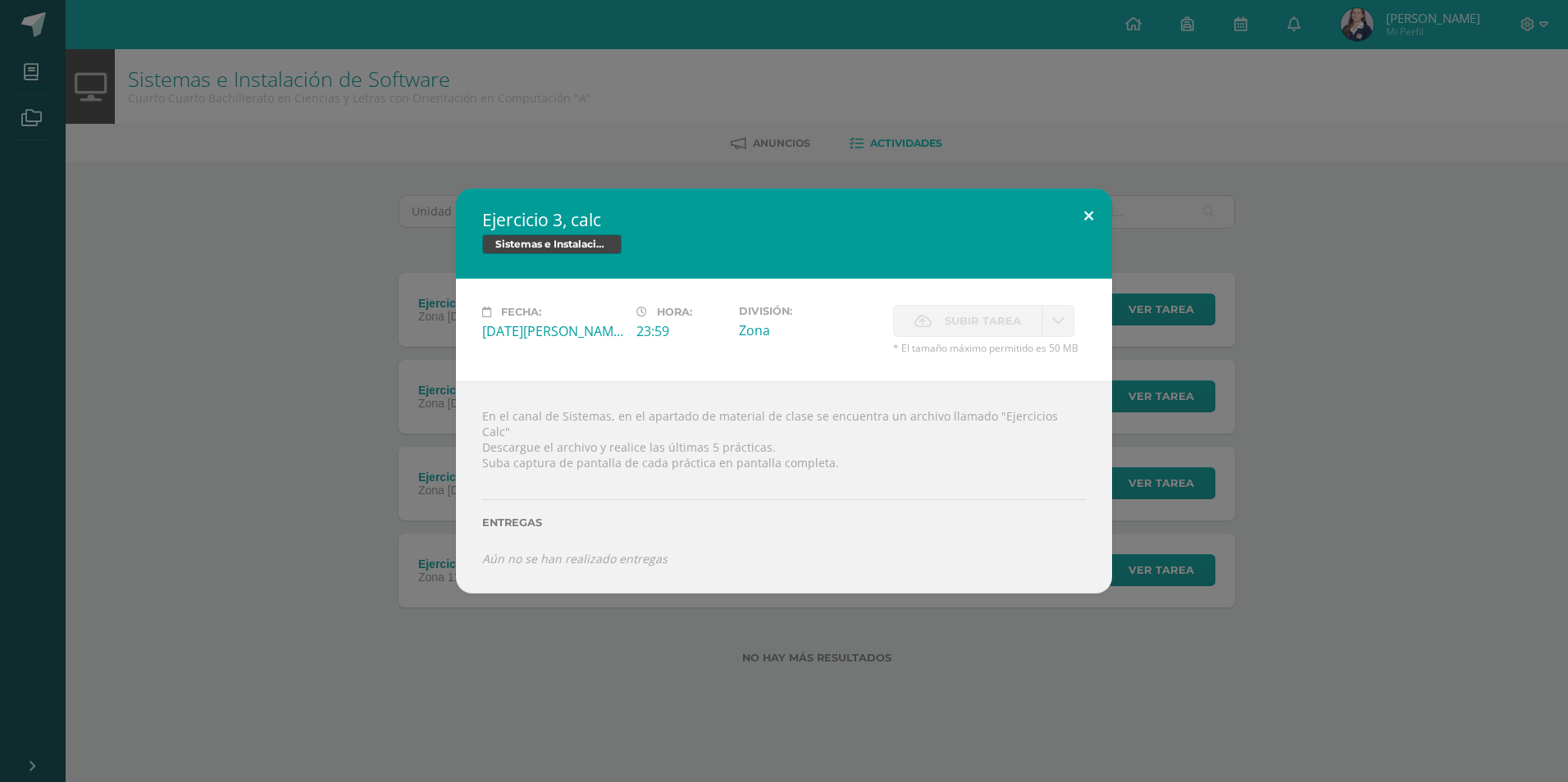
click at [1077, 236] on button at bounding box center [1089, 216] width 47 height 56
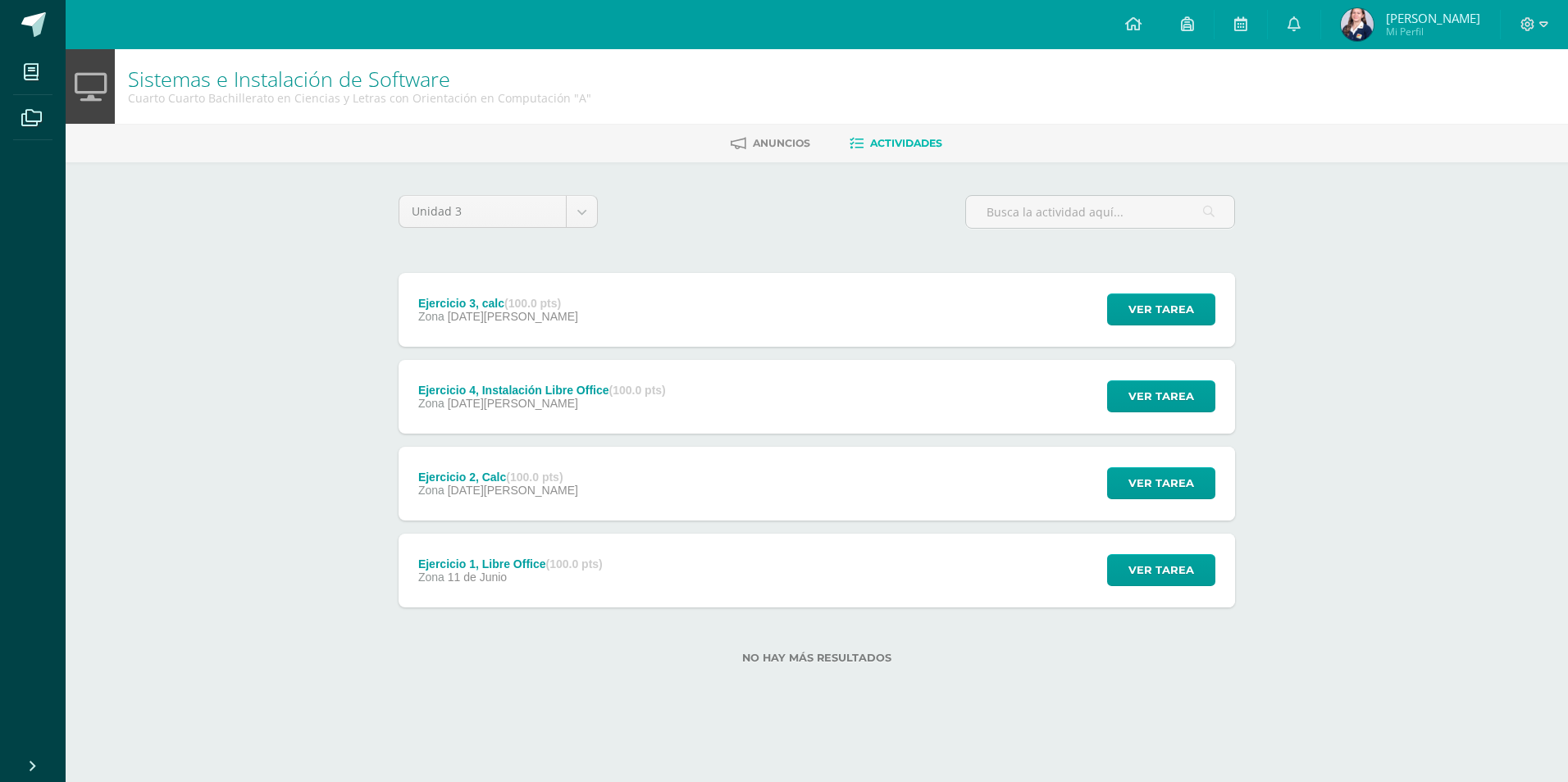
click at [502, 488] on span "30 de Julio" at bounding box center [512, 491] width 131 height 13
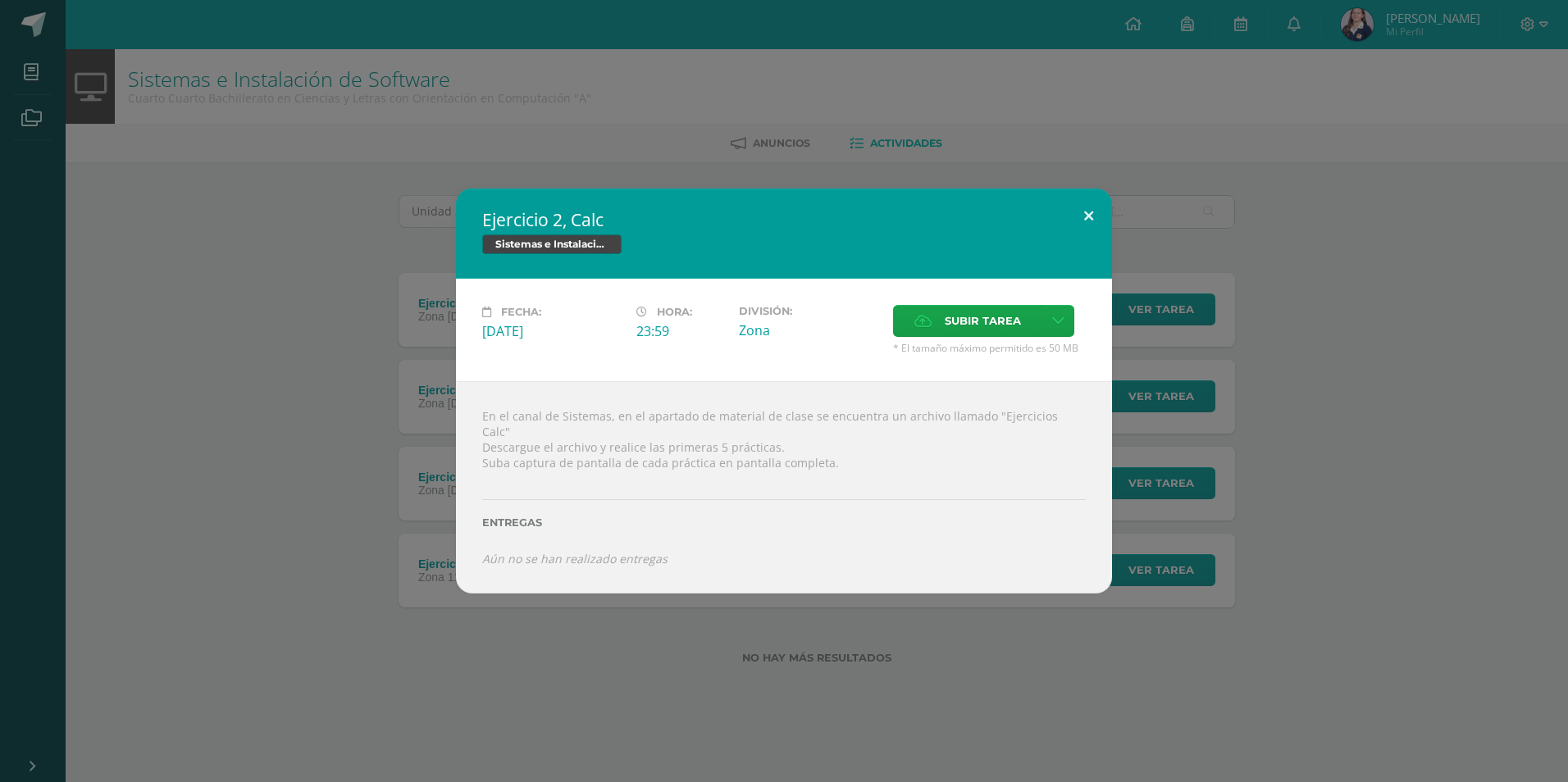
click at [1096, 216] on button at bounding box center [1089, 216] width 47 height 56
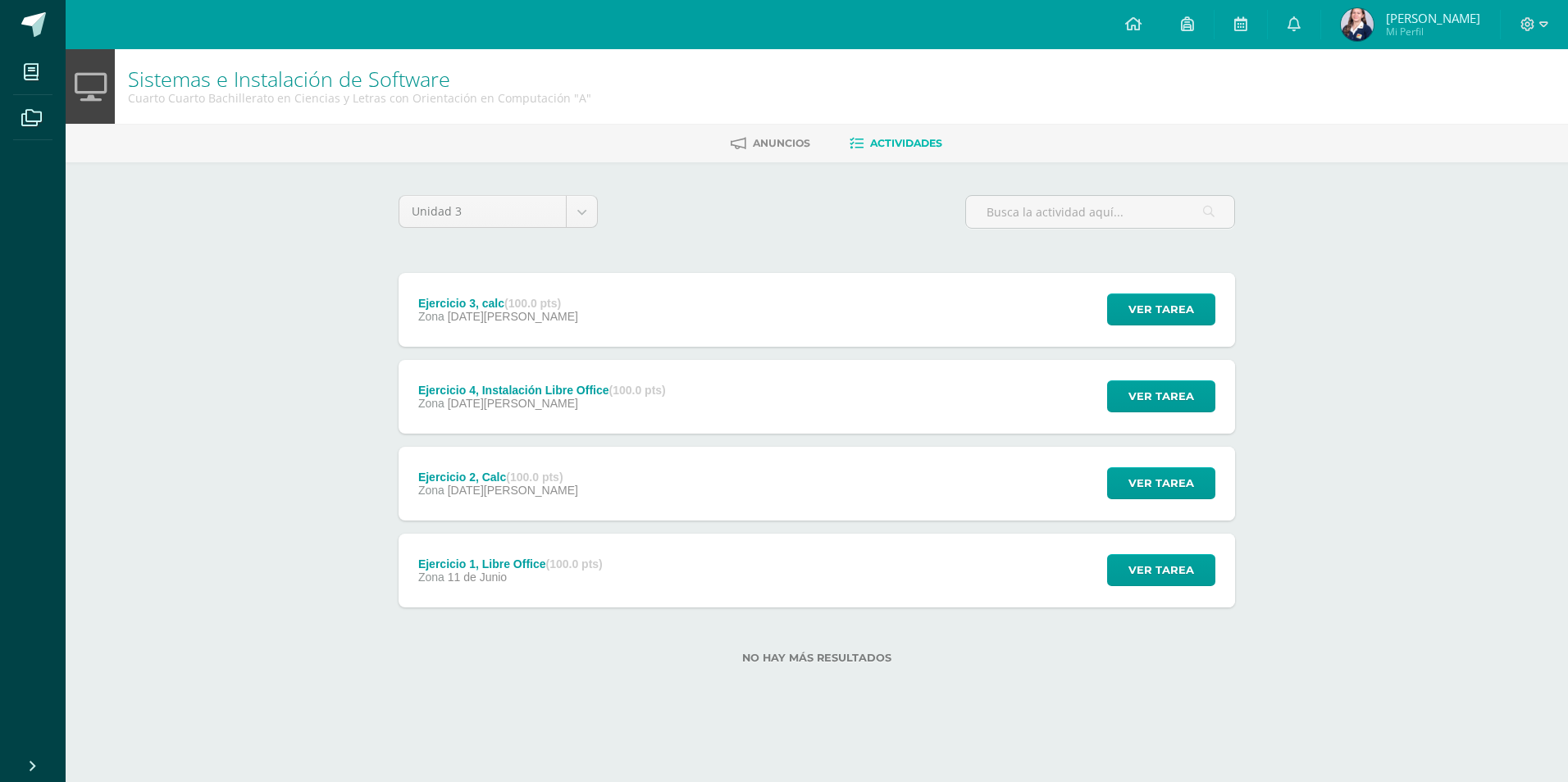
click at [442, 467] on div "Ejercicio 2, Calc (100.0 pts) Zona 30 de Julio" at bounding box center [497, 483] width 199 height 74
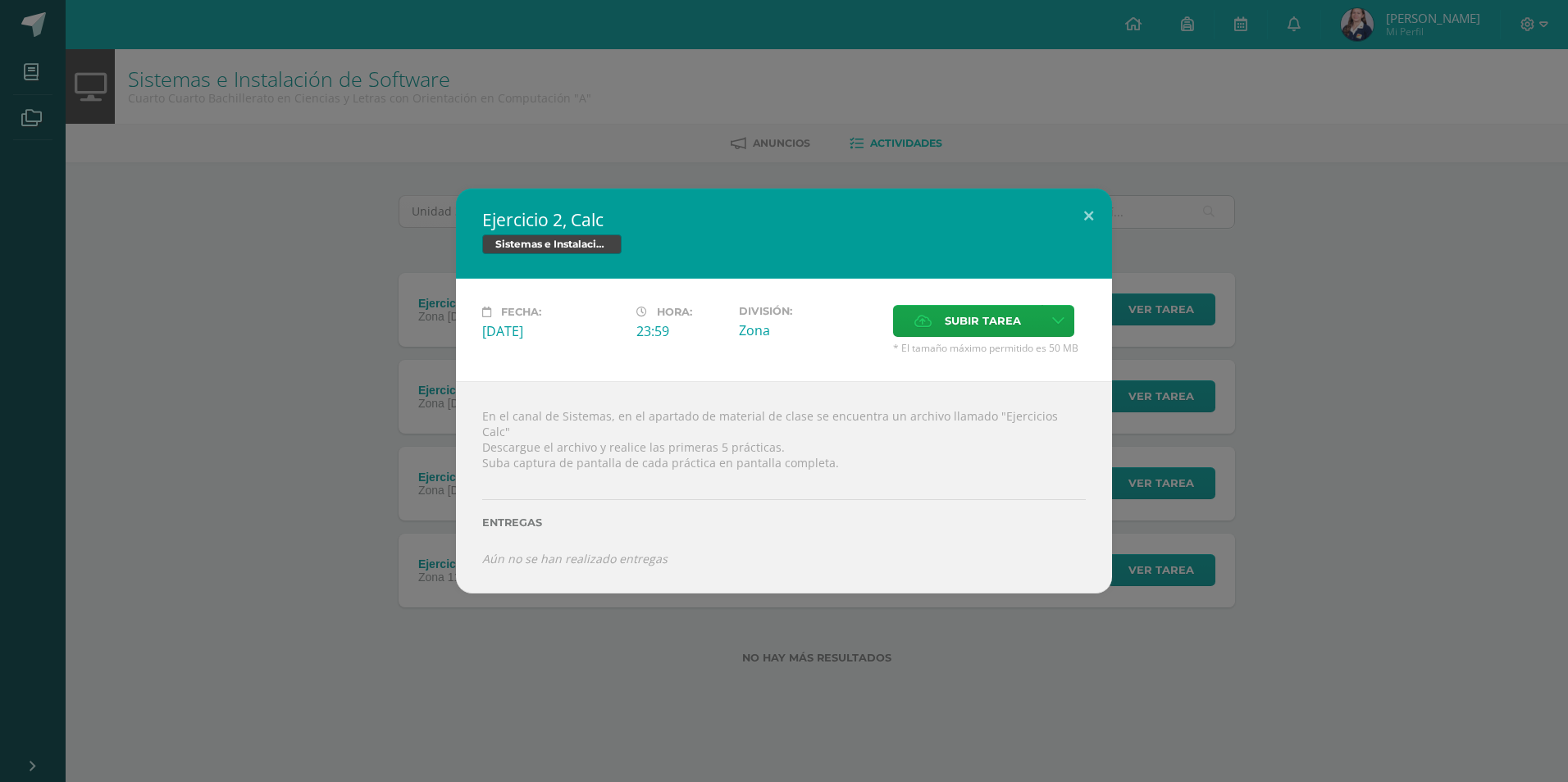
click at [440, 581] on div "Ejercicio 2, Calc Sistemas e Instalación de Software Fecha: Miércoles 30 de Jul…" at bounding box center [784, 391] width 1555 height 405
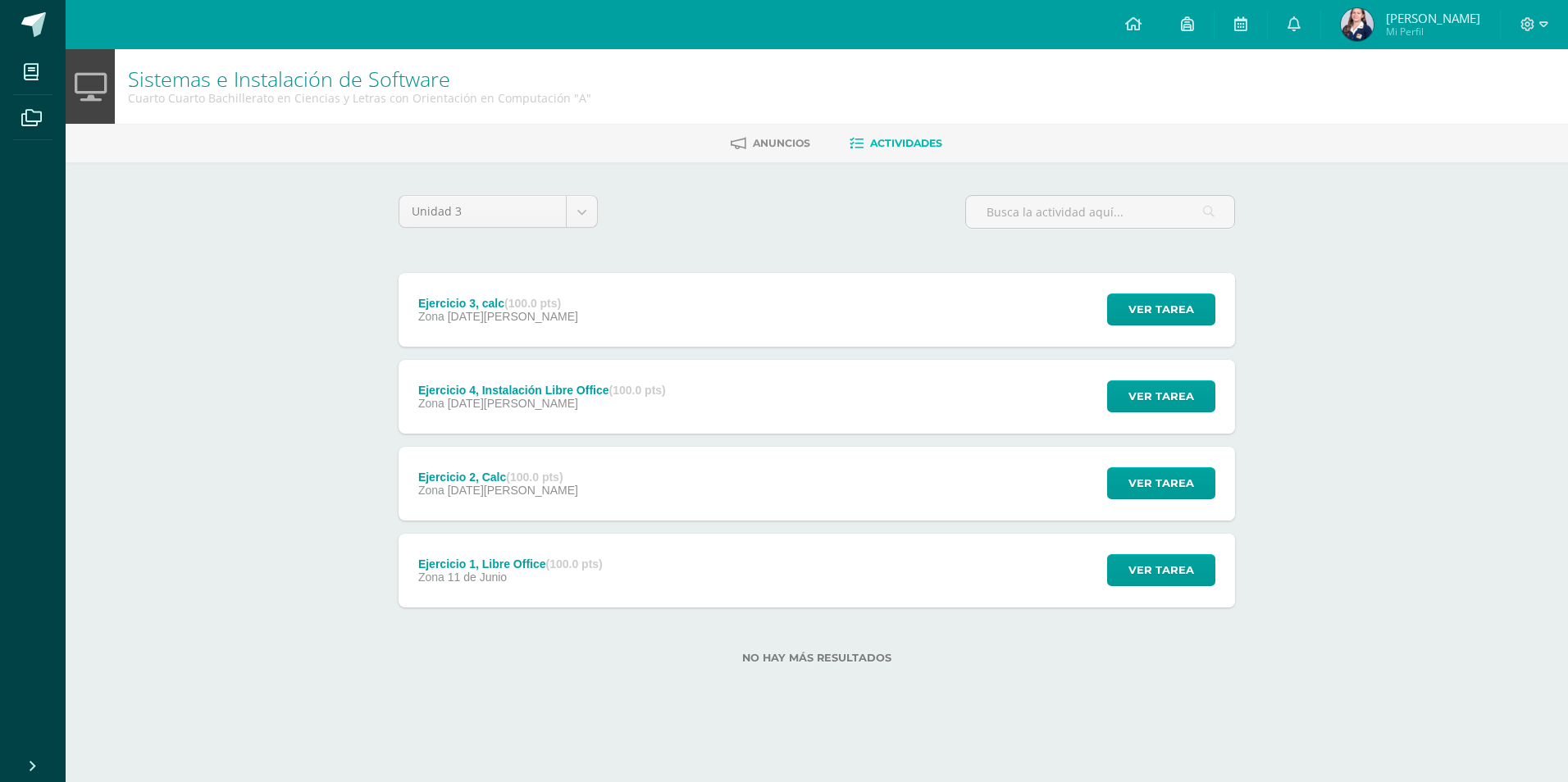
click at [497, 566] on div "Ejercicio 2, Calc Sistemas e Instalación de Software Fecha: Miércoles 30 de Jul…" at bounding box center [784, 391] width 1555 height 405
click at [627, 569] on div "Ejercicio 1, Libre Office (100.0 pts) Zona 11 de Junio Ver tarea Ejercicio 1, L…" at bounding box center [816, 570] width 836 height 74
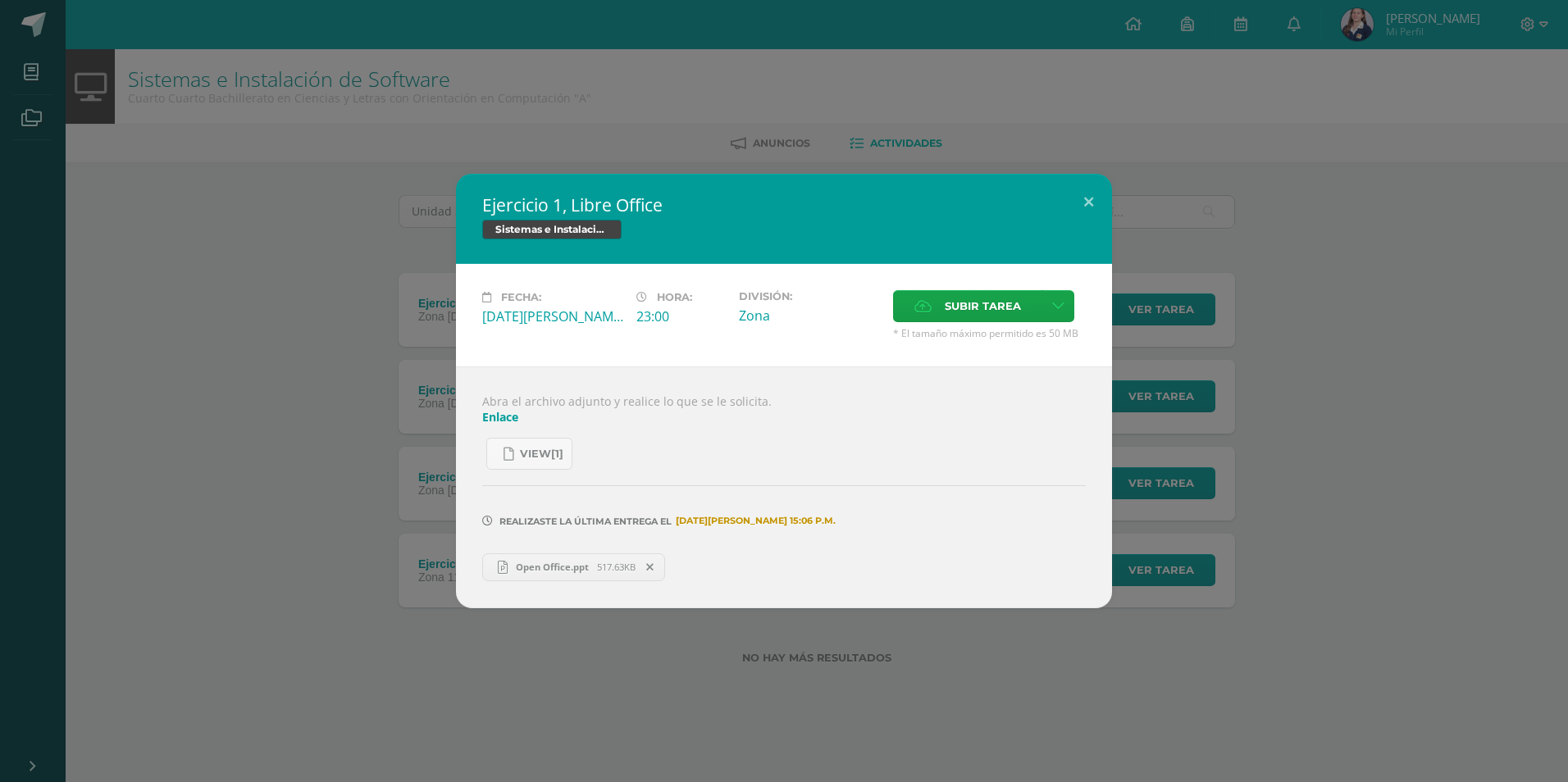
click at [544, 560] on link "Open Office.ppt 517.63KB" at bounding box center [574, 566] width 183 height 27
click at [1329, 291] on div "Ejercicio 1, Libre Office Sistemas e Instalación de Software Fecha: Miércoles 1…" at bounding box center [784, 391] width 1555 height 434
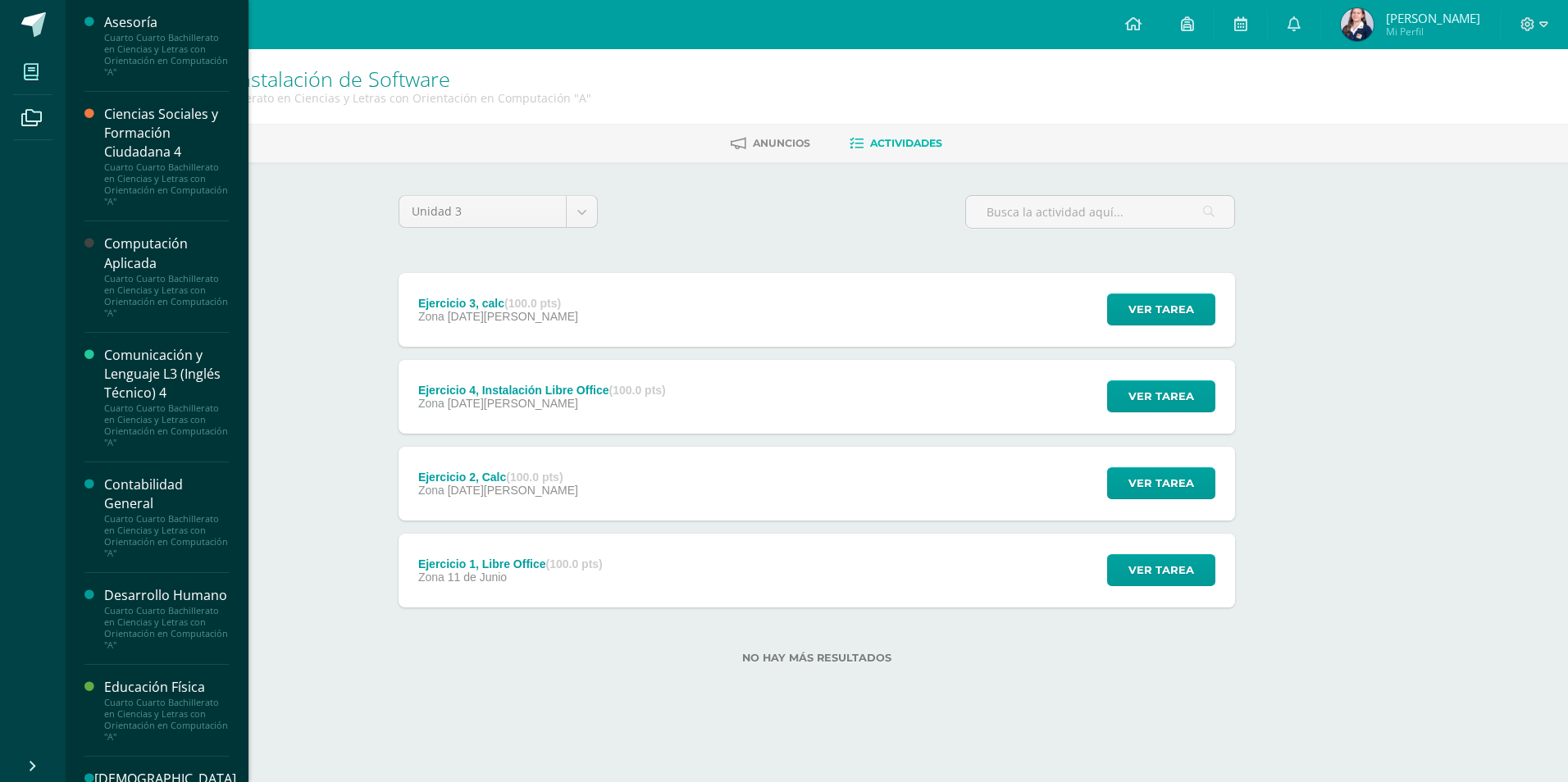
click at [28, 64] on icon at bounding box center [32, 72] width 15 height 17
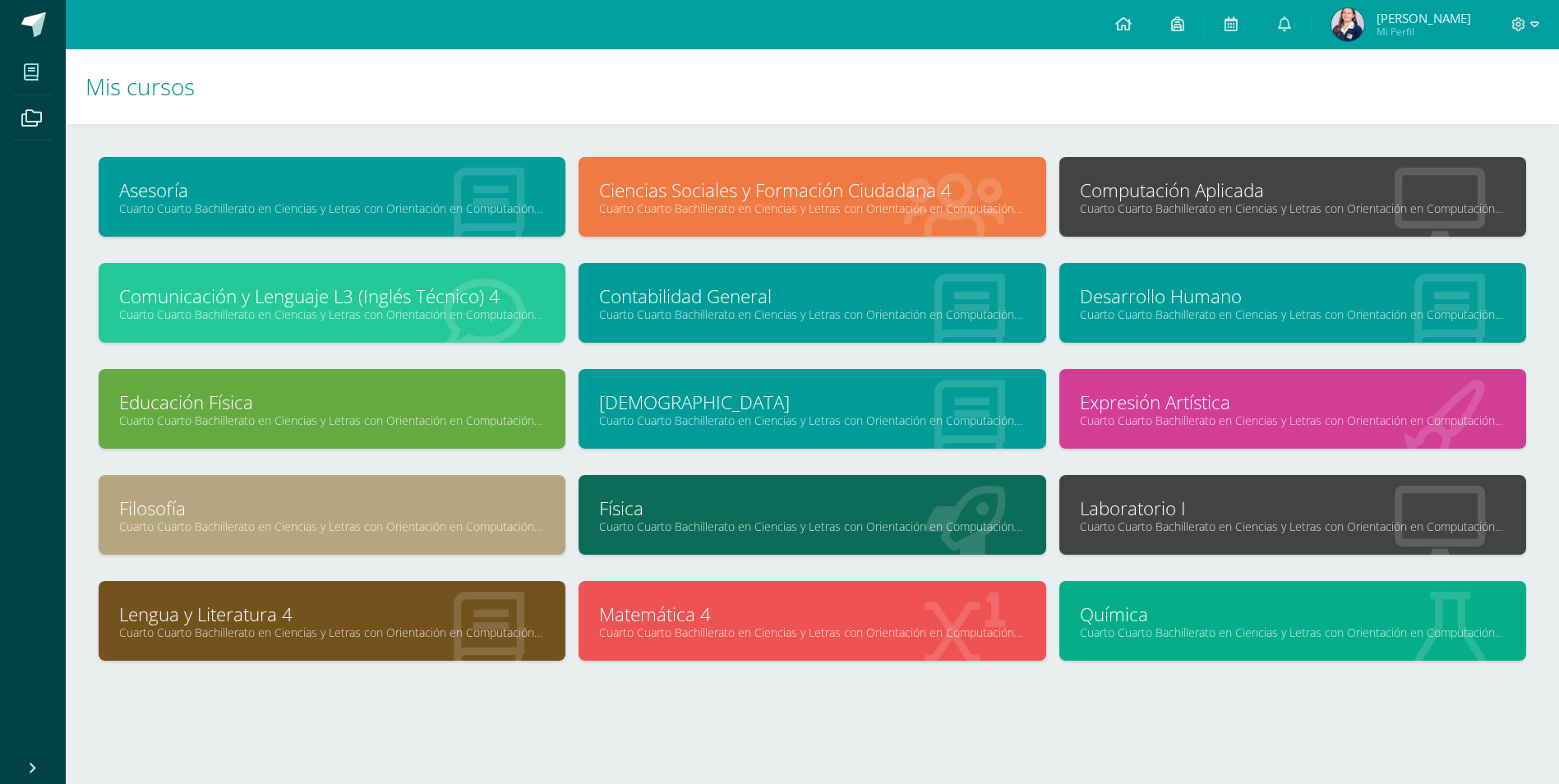
click at [1273, 180] on link "Computación Aplicada" at bounding box center [1293, 190] width 426 height 26
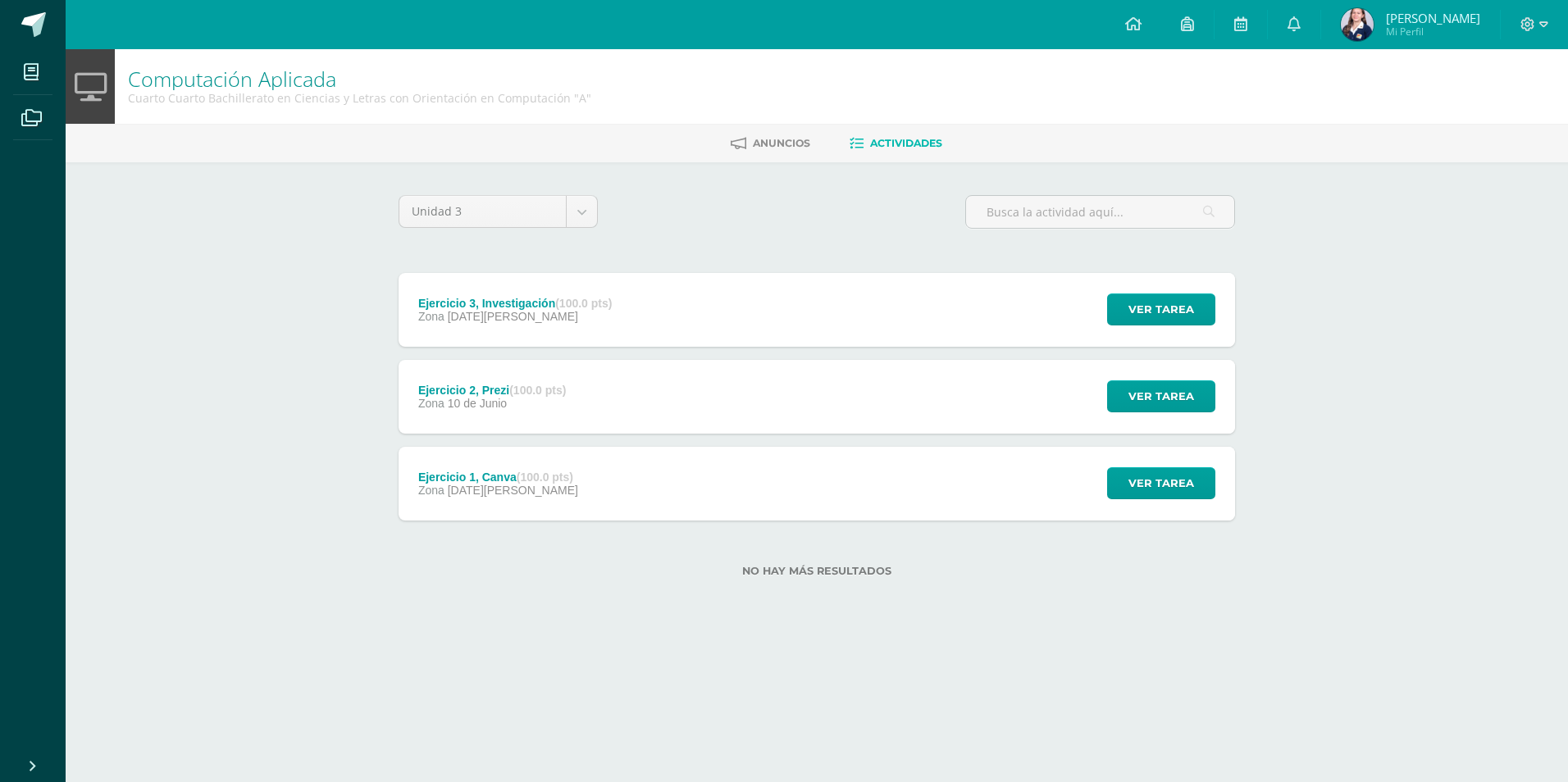
click at [765, 302] on div "Ejercicio 3, Investigación (100.0 pts) Zona 12 de Agosto Ver tarea Ejercicio 3,…" at bounding box center [816, 310] width 836 height 74
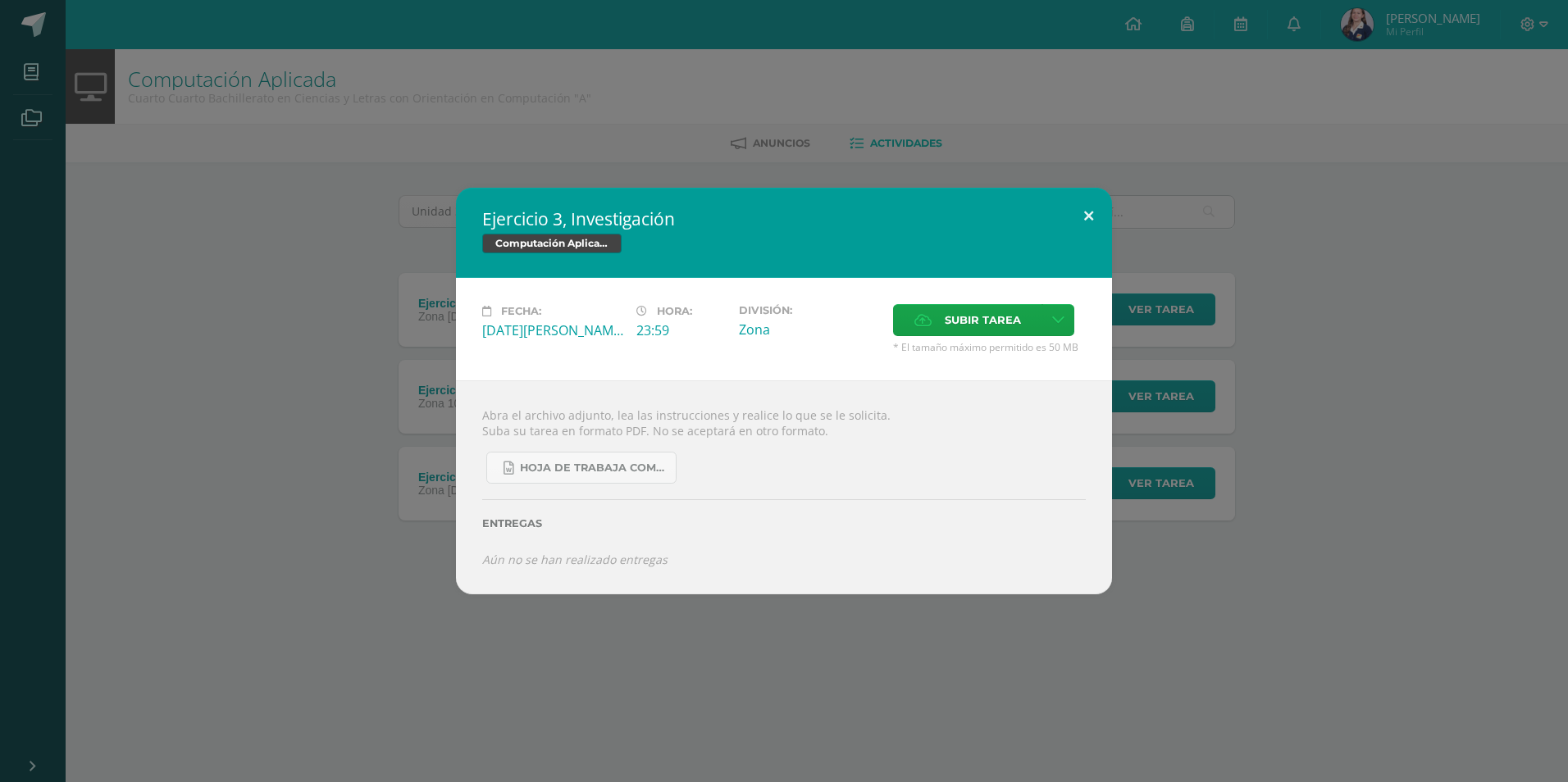
click at [1088, 214] on button at bounding box center [1089, 215] width 47 height 56
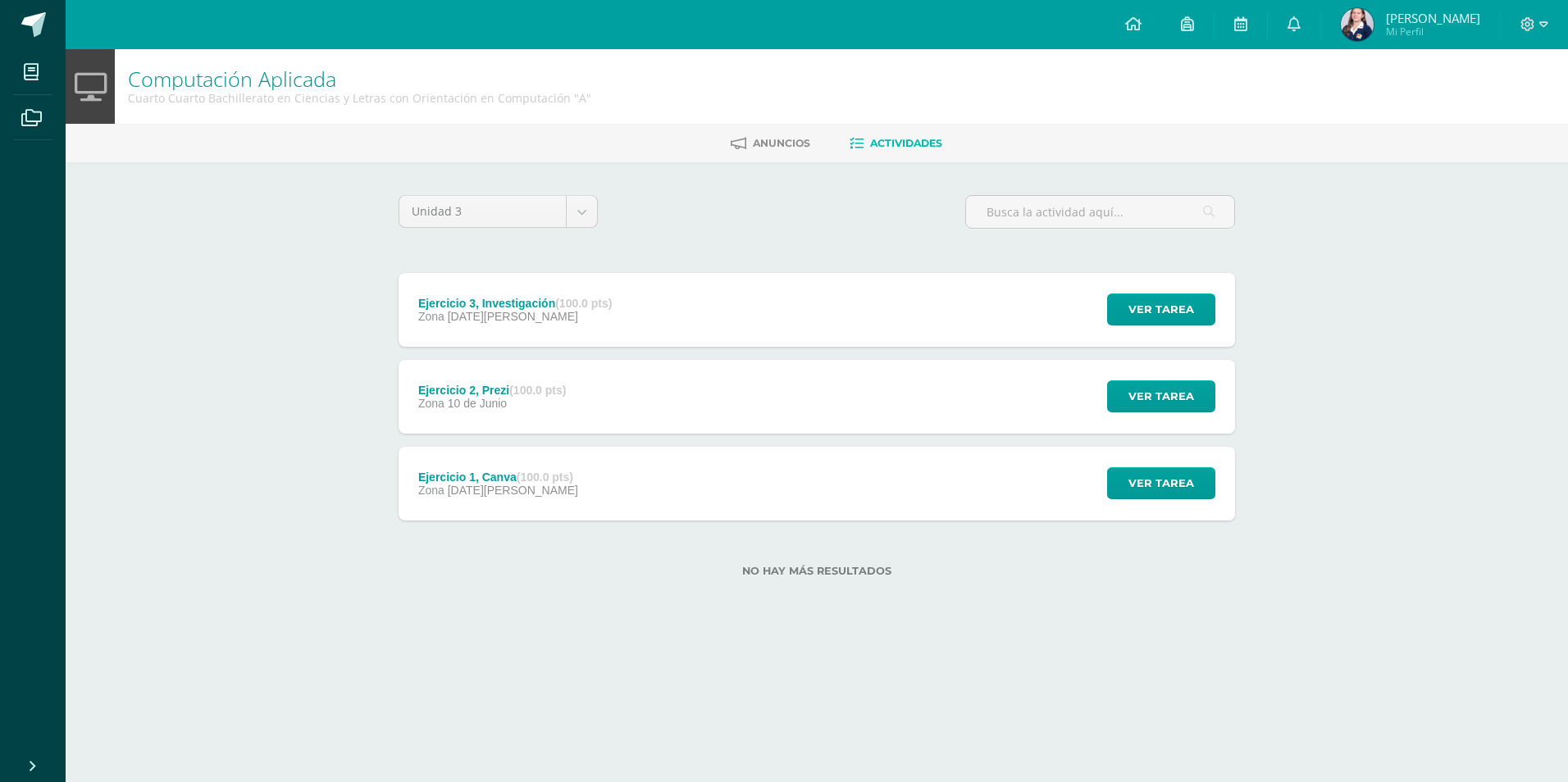
click at [728, 489] on div "Ejercicio 1, Canva (100.0 pts) Zona 03 de Junio Ver tarea Ejercicio 1, Canva Co…" at bounding box center [816, 483] width 836 height 74
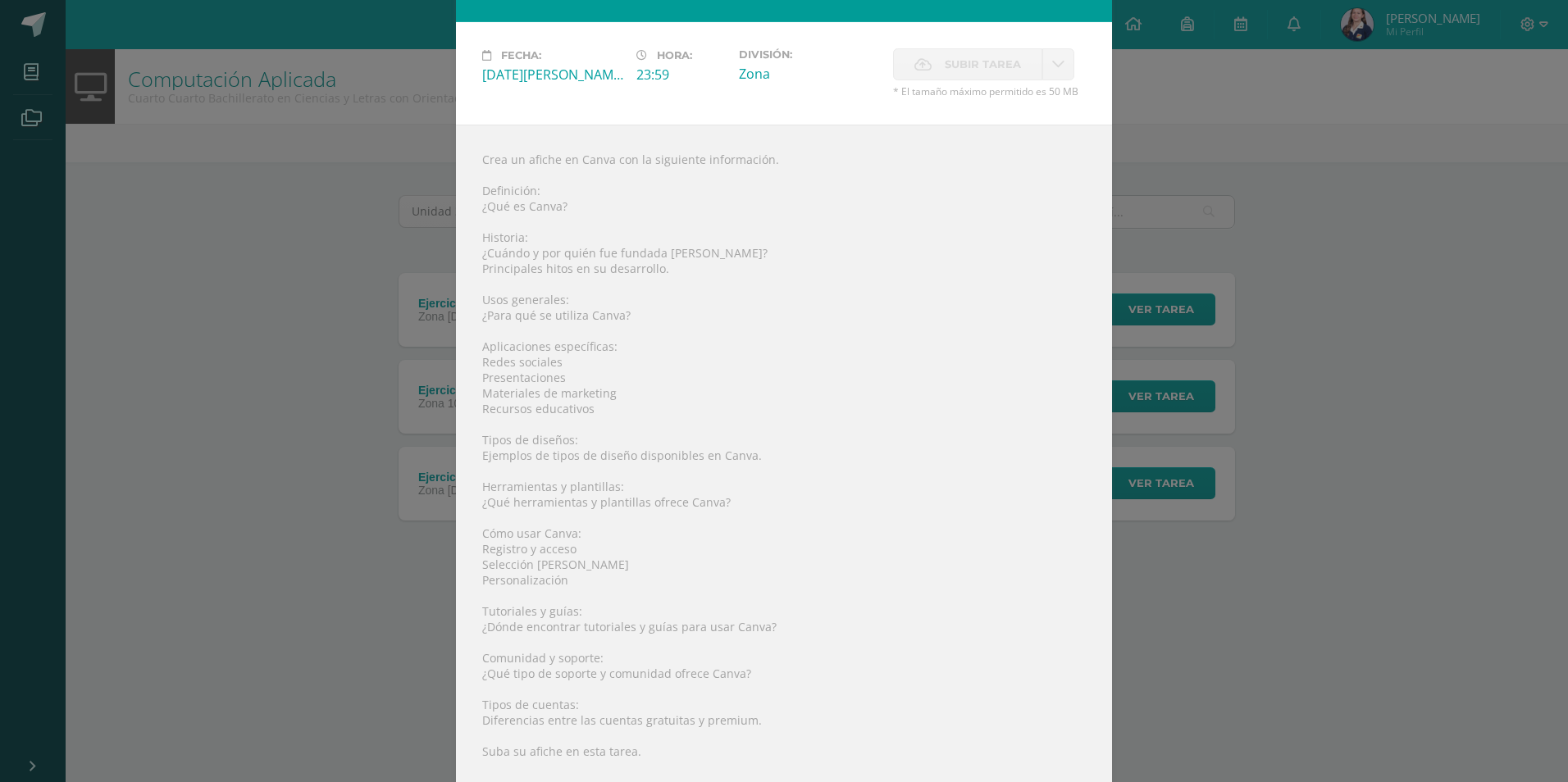
scroll to position [196, 0]
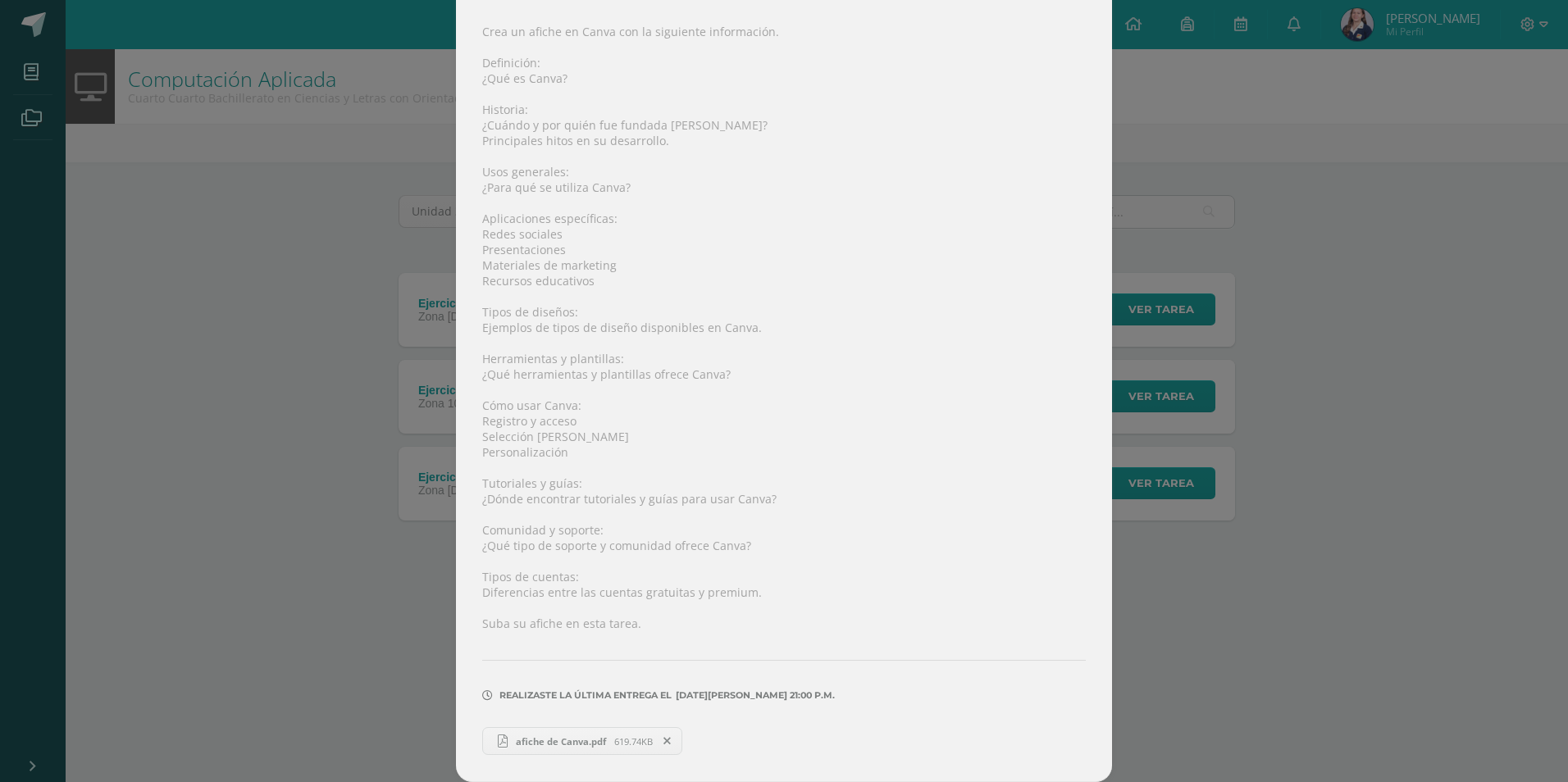
click at [1218, 489] on div "Ejercicio 1, Canva Computación Aplicada Fecha: Martes 03 de Junio Hora: 23:59 D…" at bounding box center [784, 293] width 1555 height 978
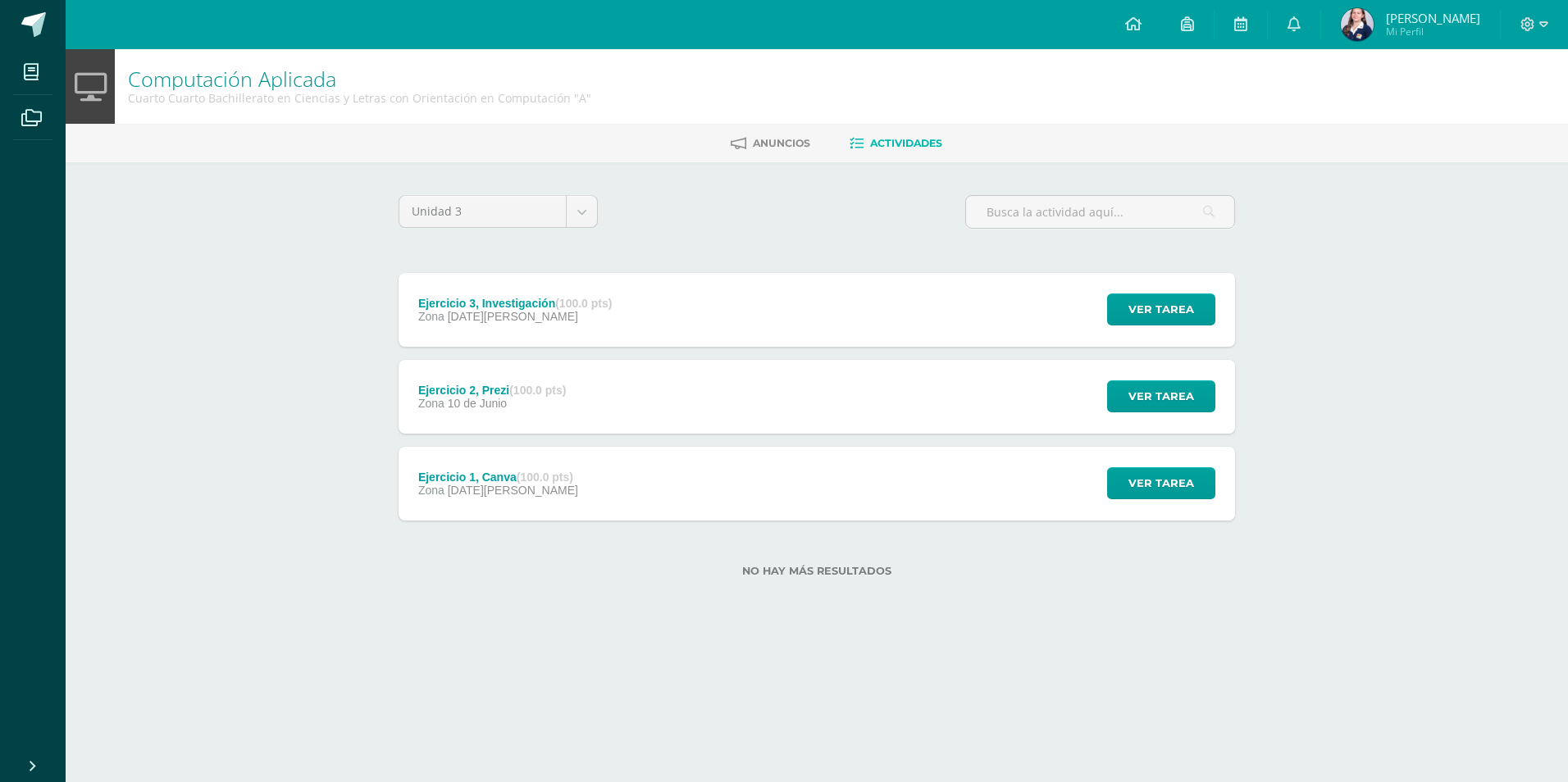
click at [690, 391] on div "Ejercicio 2, Prezi (100.0 pts) Zona 10 de Junio Ver tarea Ejercicio 2, Prezi Co…" at bounding box center [816, 396] width 836 height 74
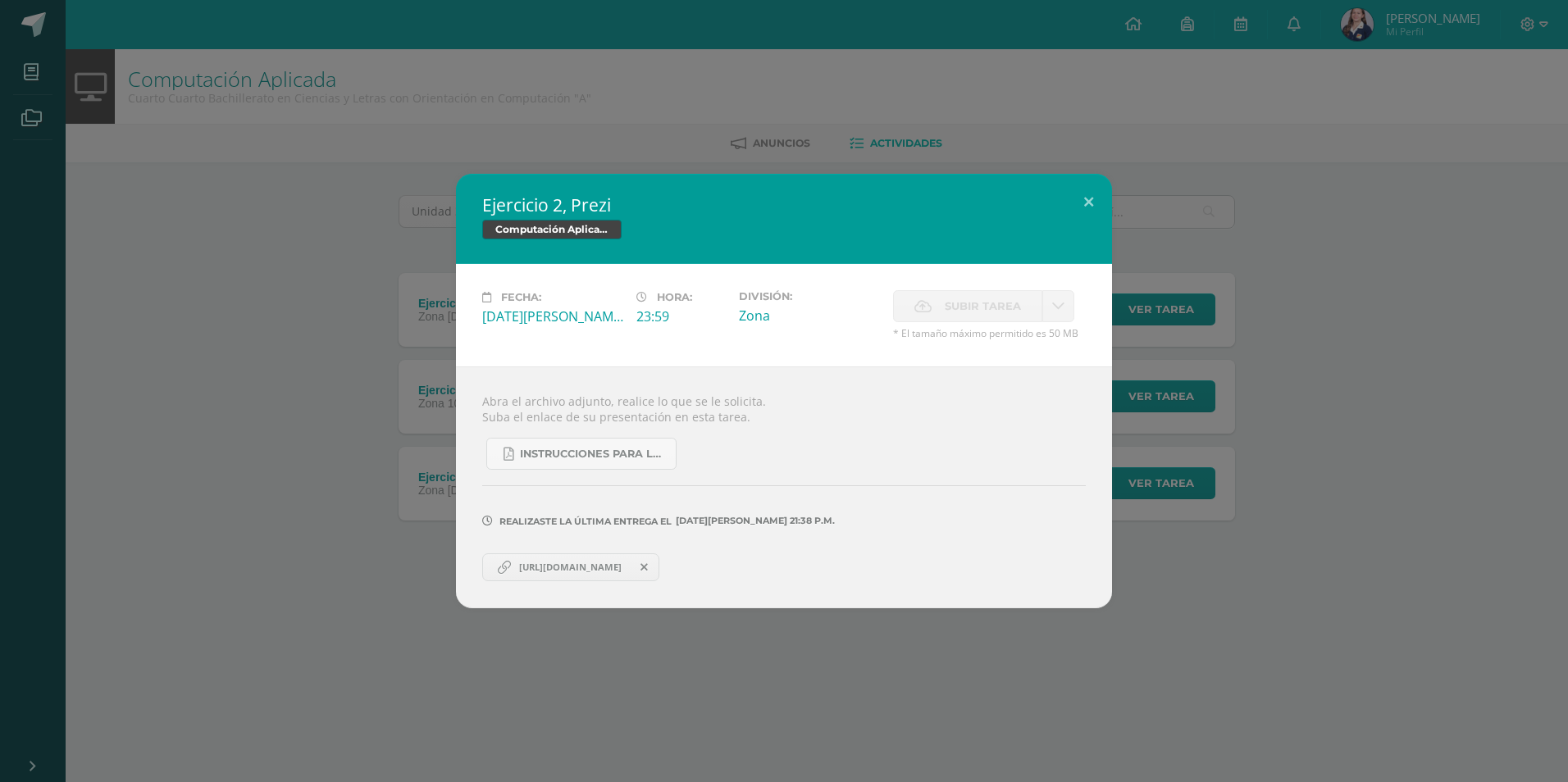
click at [1544, 535] on div "Ejercicio 2, Prezi Computación Aplicada Fecha: Martes 10 de Junio Hora: 23:59 D…" at bounding box center [784, 391] width 1555 height 434
